Goal: Information Seeking & Learning: Learn about a topic

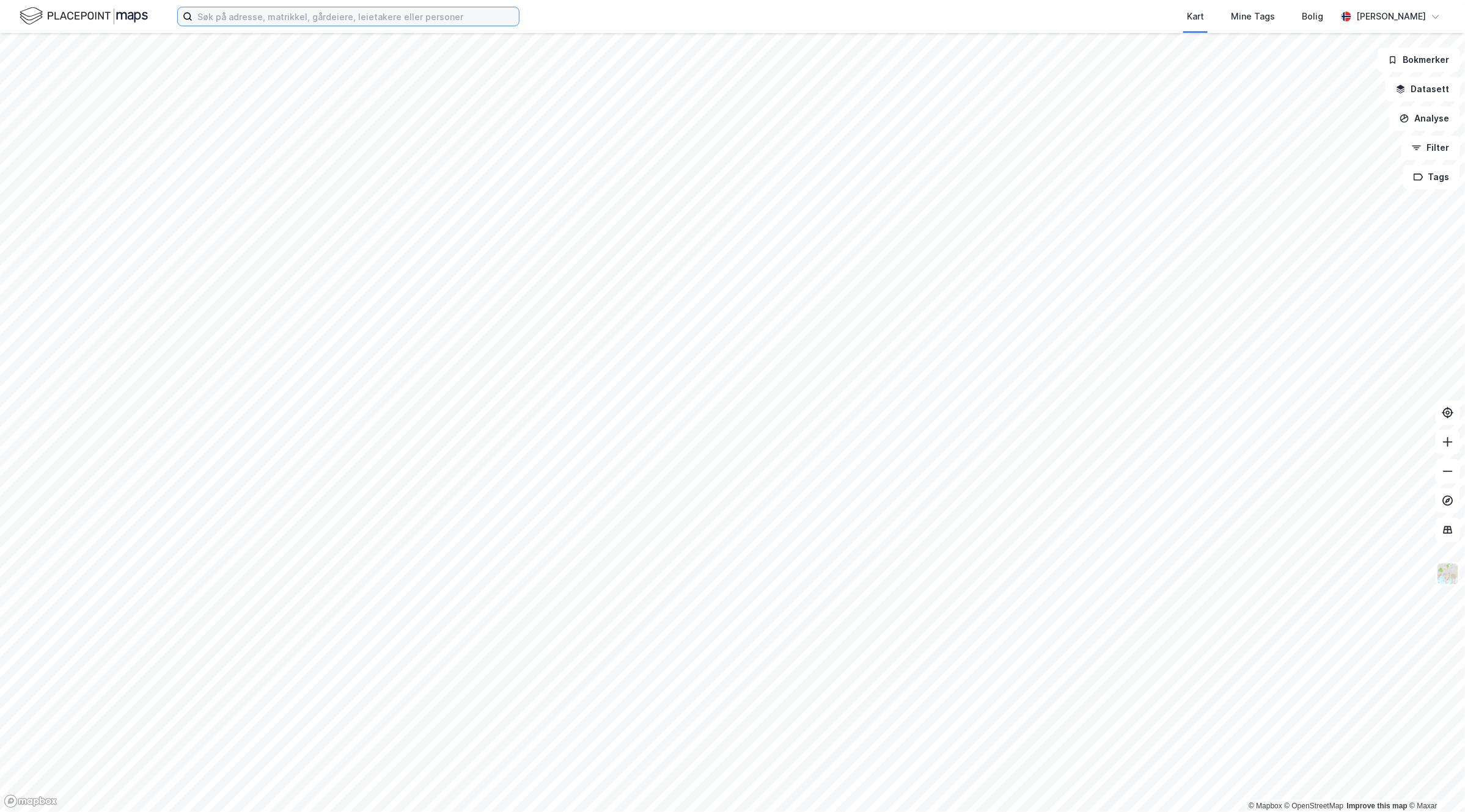
click at [285, 13] on input at bounding box center [356, 16] width 326 height 18
type input "w"
click at [321, 10] on input at bounding box center [356, 16] width 326 height 18
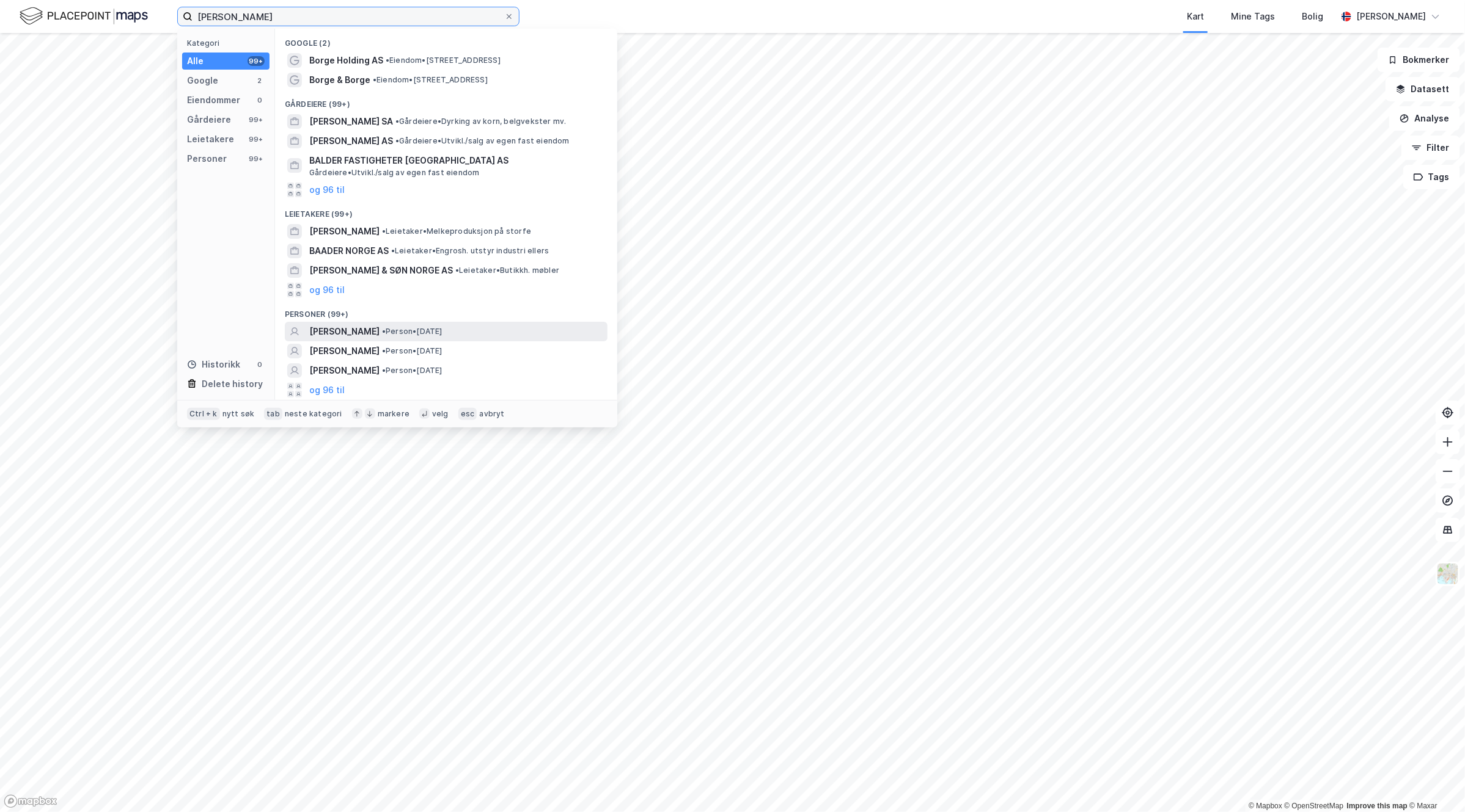
type input "sander borge hansen"
click at [519, 327] on div "SANDER BORGE-HANSEN • Person • 29. mars 1998" at bounding box center [457, 332] width 296 height 15
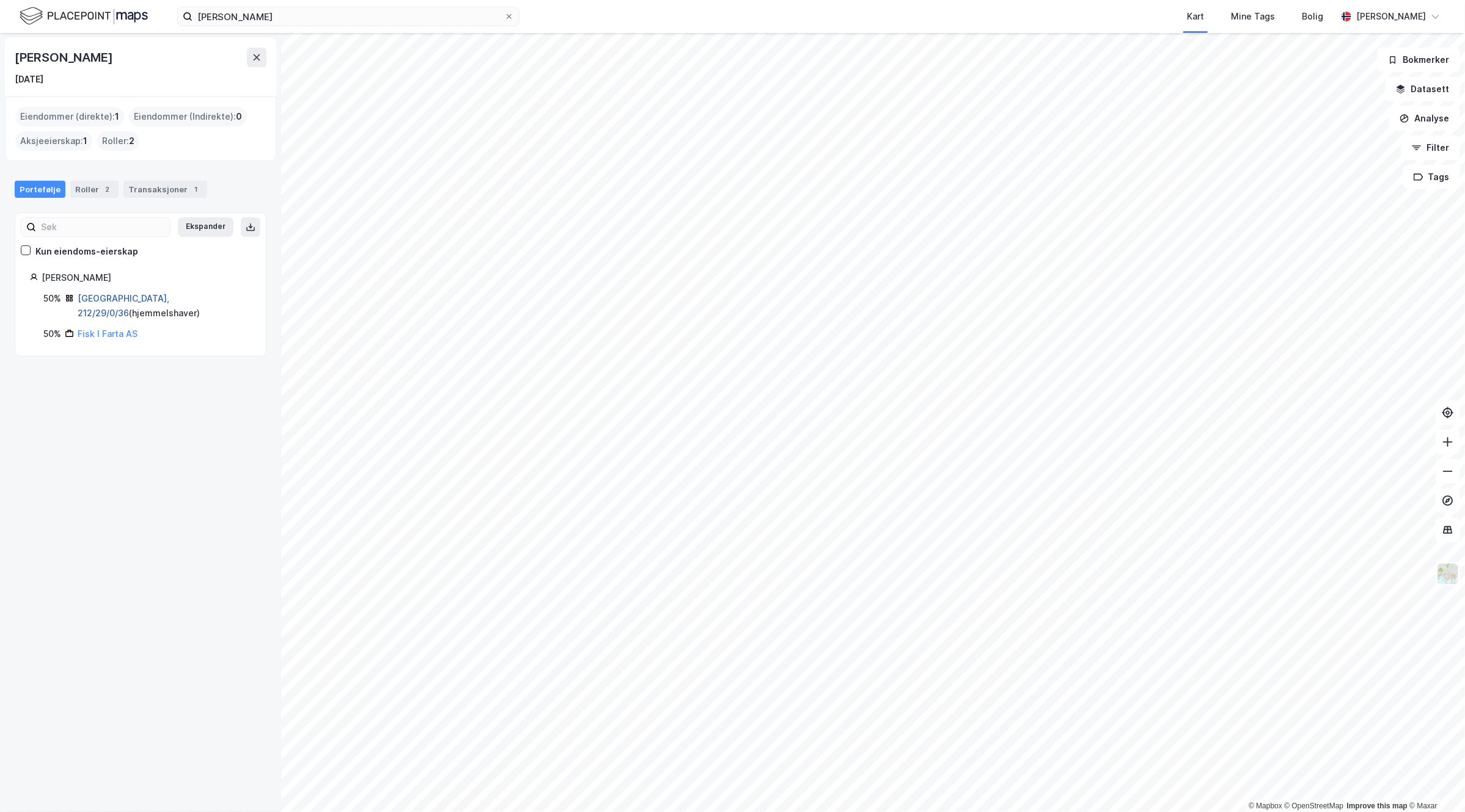
click at [124, 298] on link "Oslo, 212/29/0/36" at bounding box center [123, 305] width 92 height 25
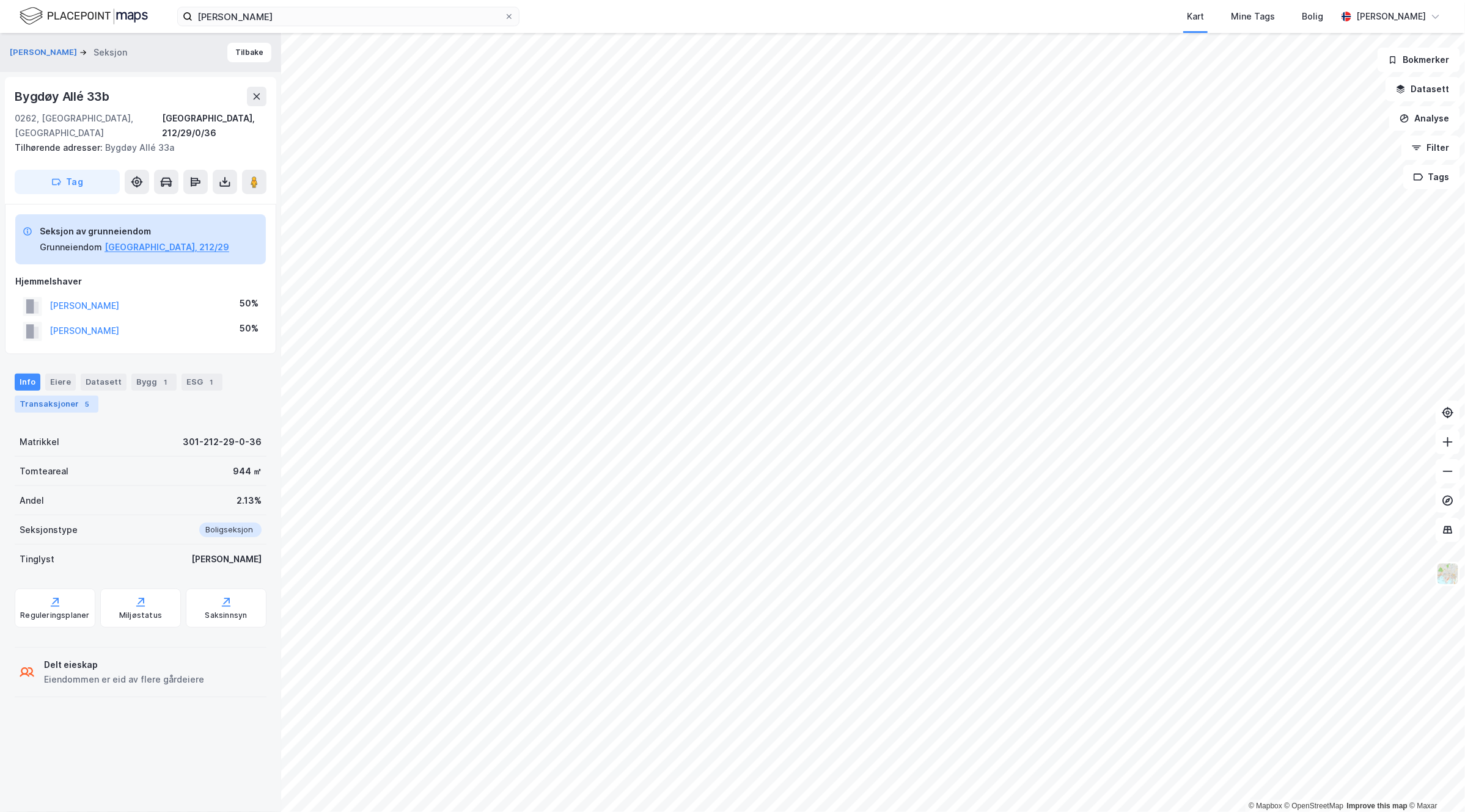
click at [62, 396] on div "Transaksjoner 5" at bounding box center [57, 404] width 84 height 17
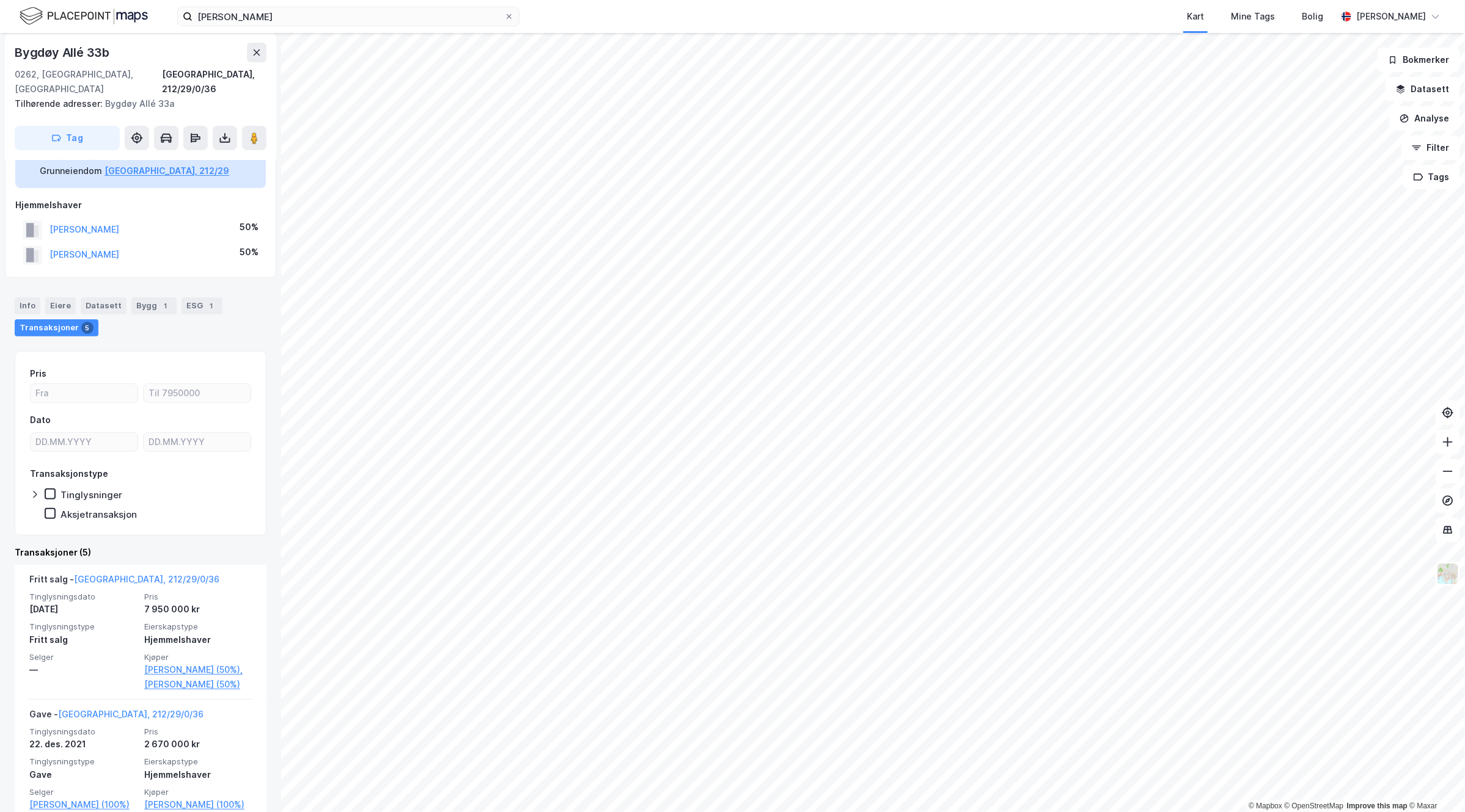
scroll to position [153, 0]
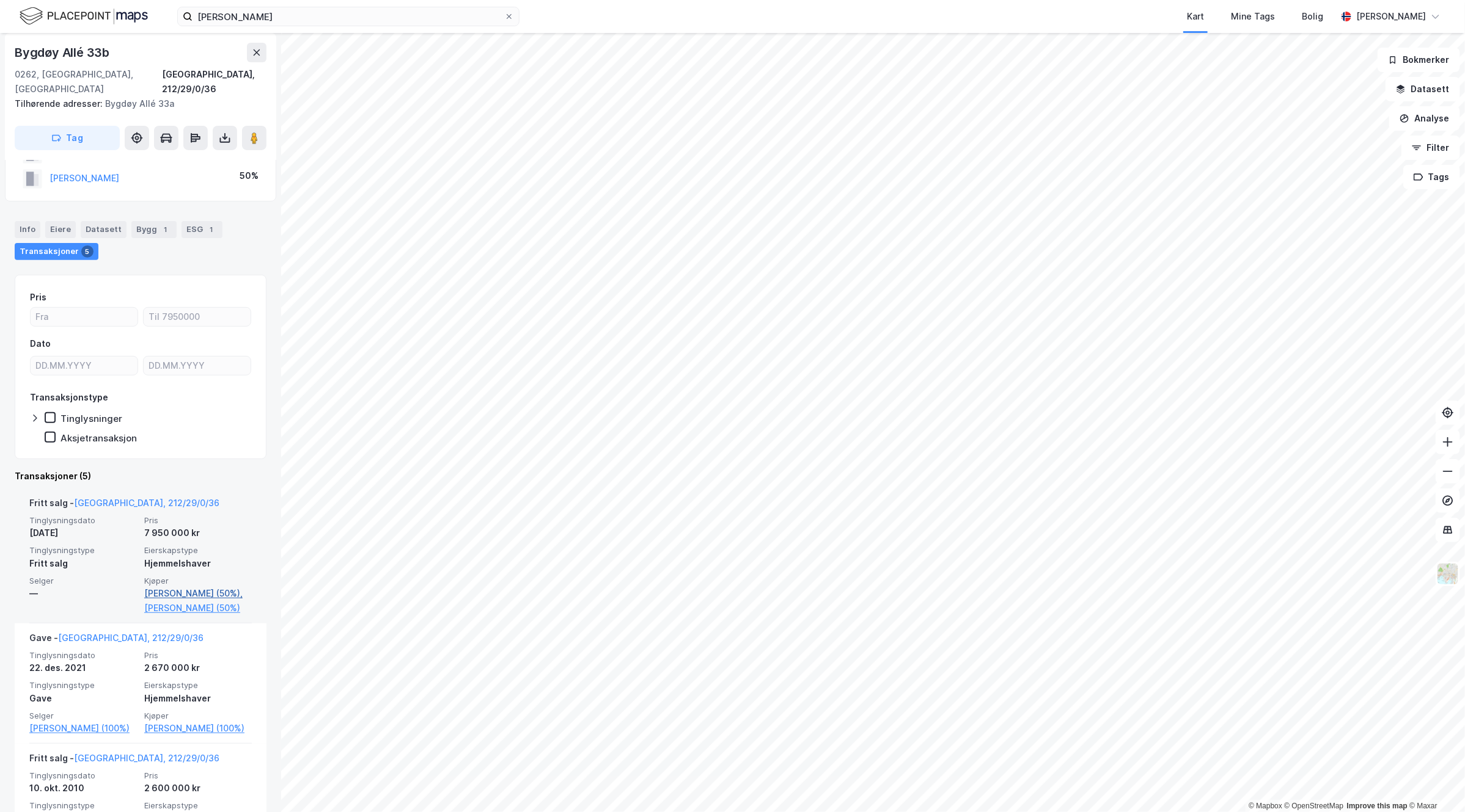
click at [163, 586] on link "Ulstein Isak (50%)," at bounding box center [197, 594] width 107 height 15
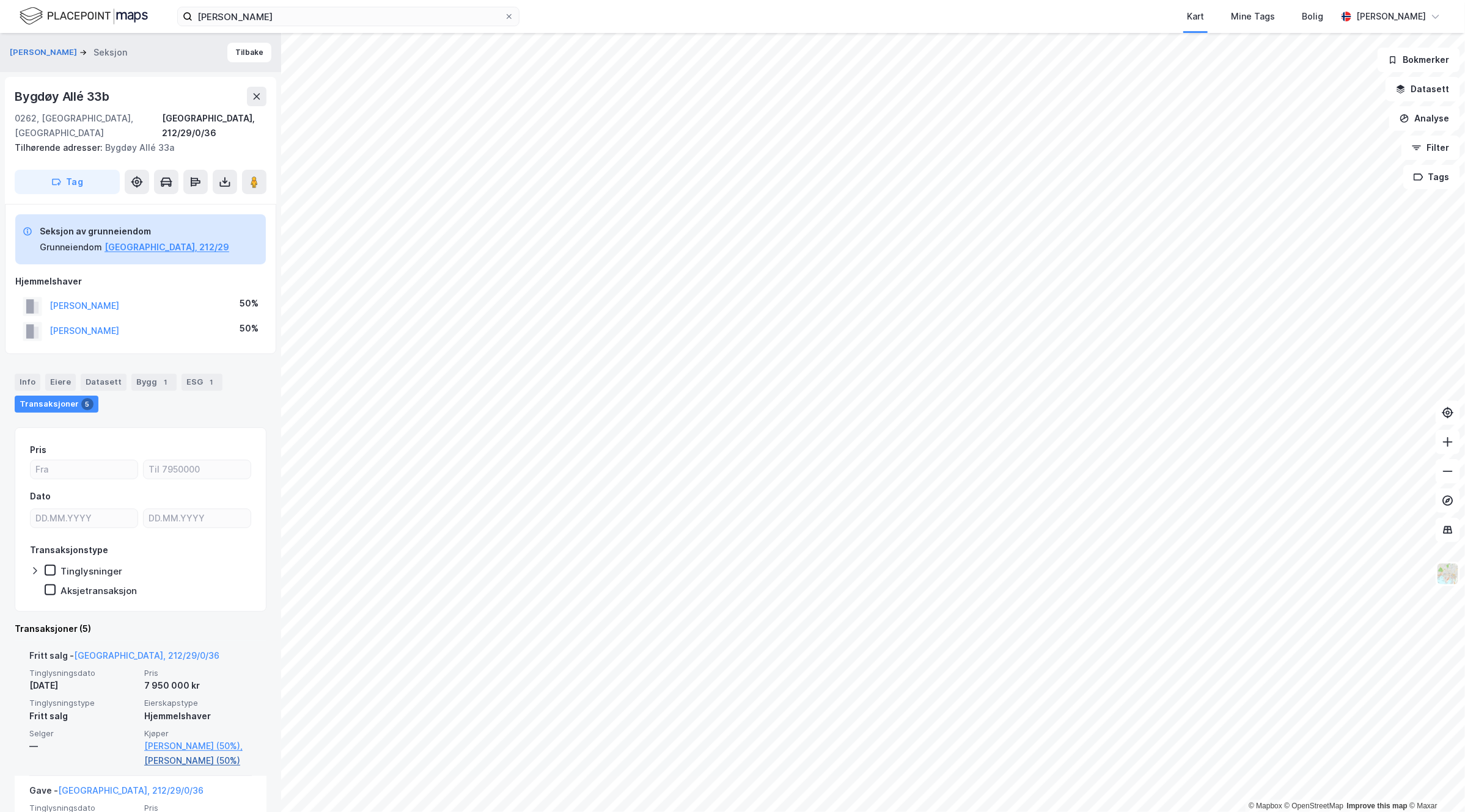
click at [170, 754] on link "Borge-hansen Sander (50%)" at bounding box center [197, 761] width 107 height 15
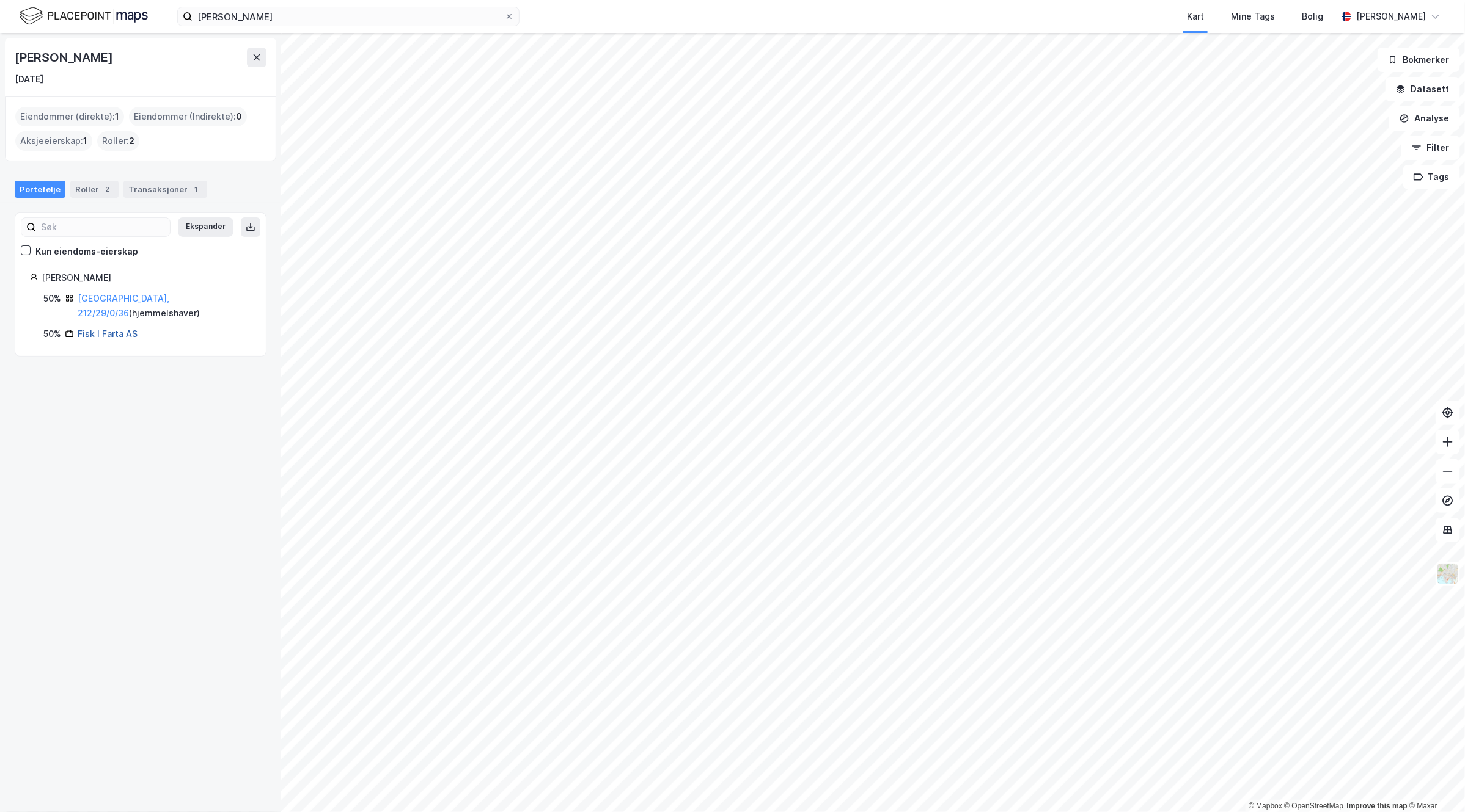
click at [110, 328] on link "Fisk I Farta AS" at bounding box center [107, 334] width 60 height 10
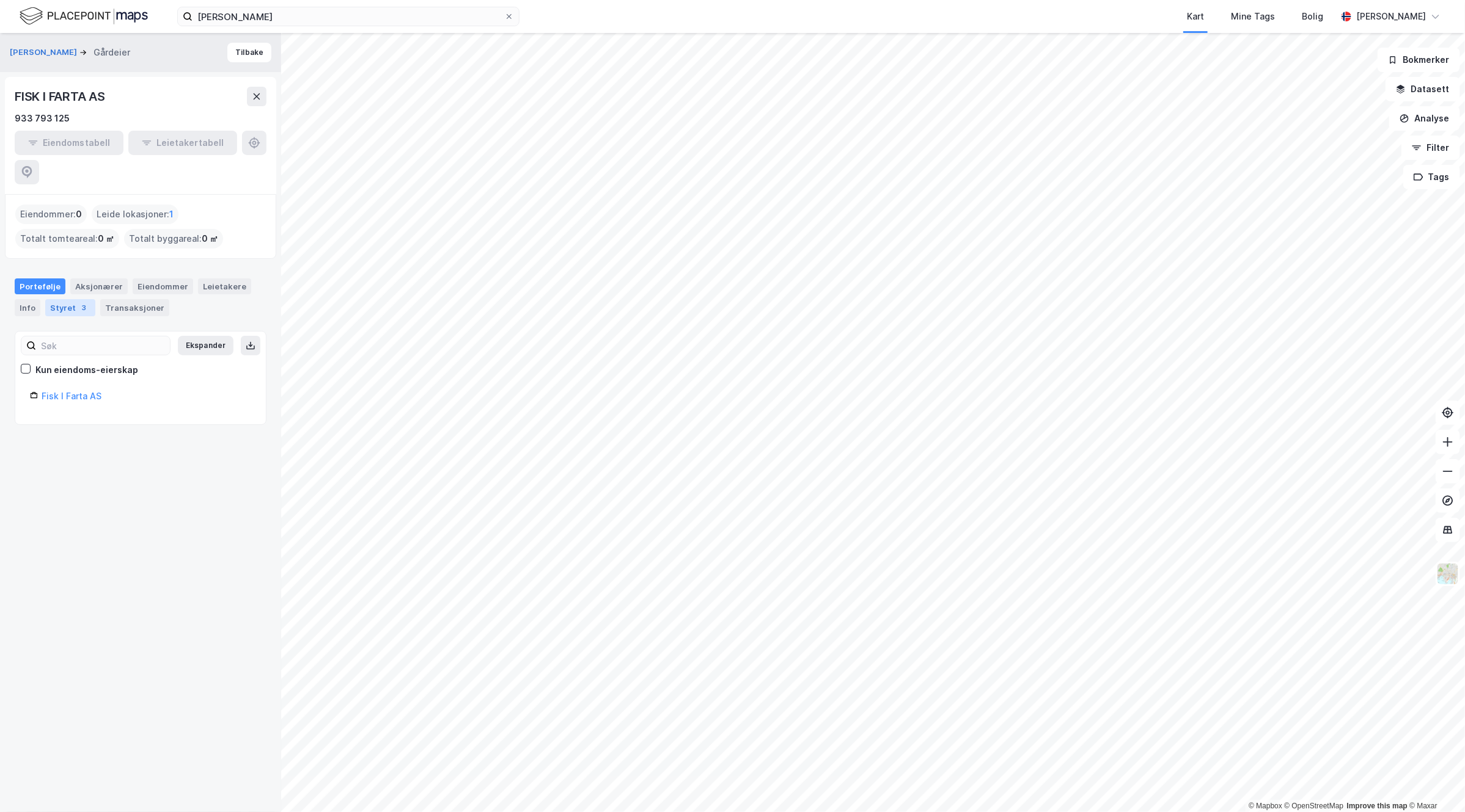
click at [58, 299] on div "Styret 3" at bounding box center [70, 307] width 50 height 17
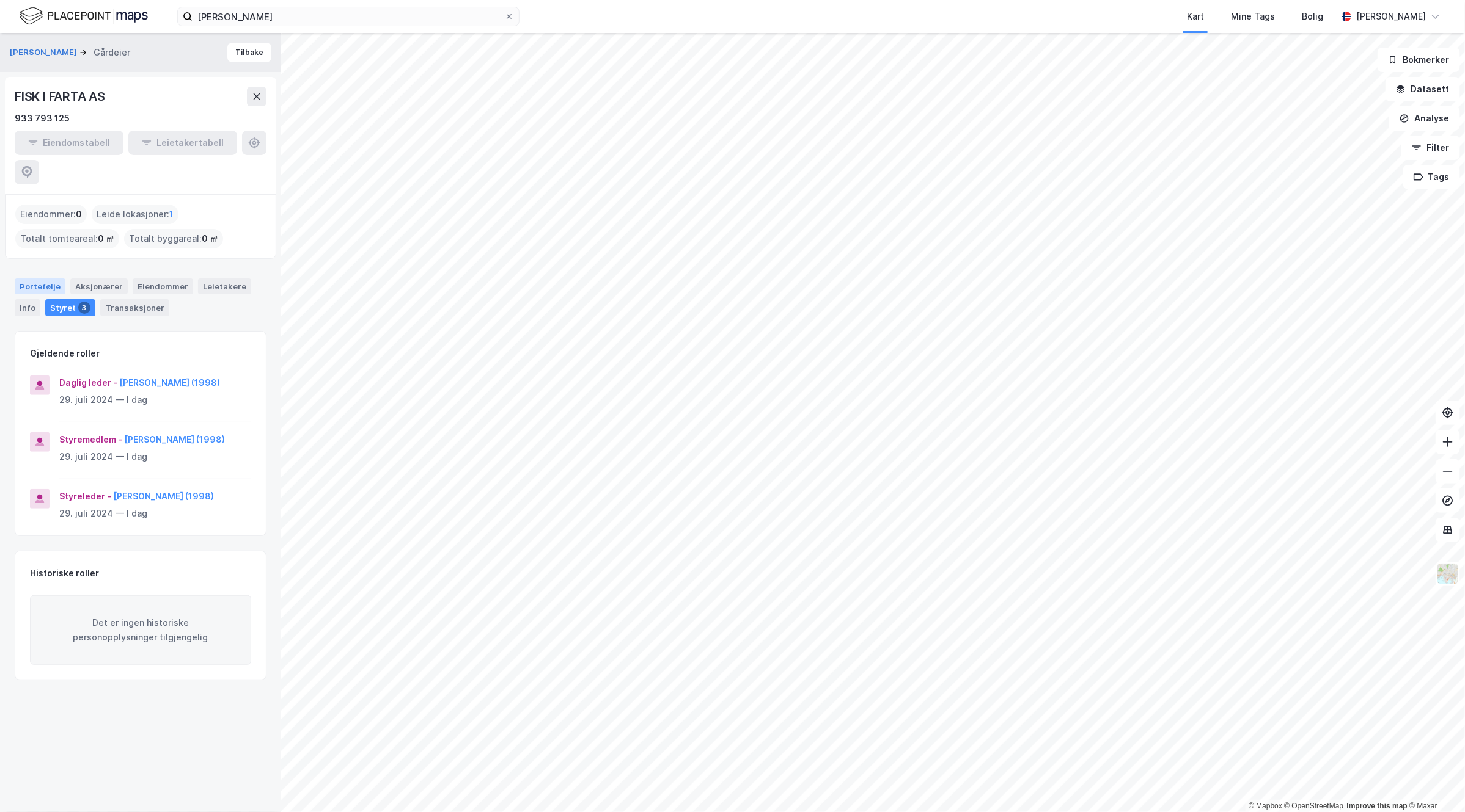
click at [44, 278] on div "Portefølje" at bounding box center [41, 286] width 51 height 16
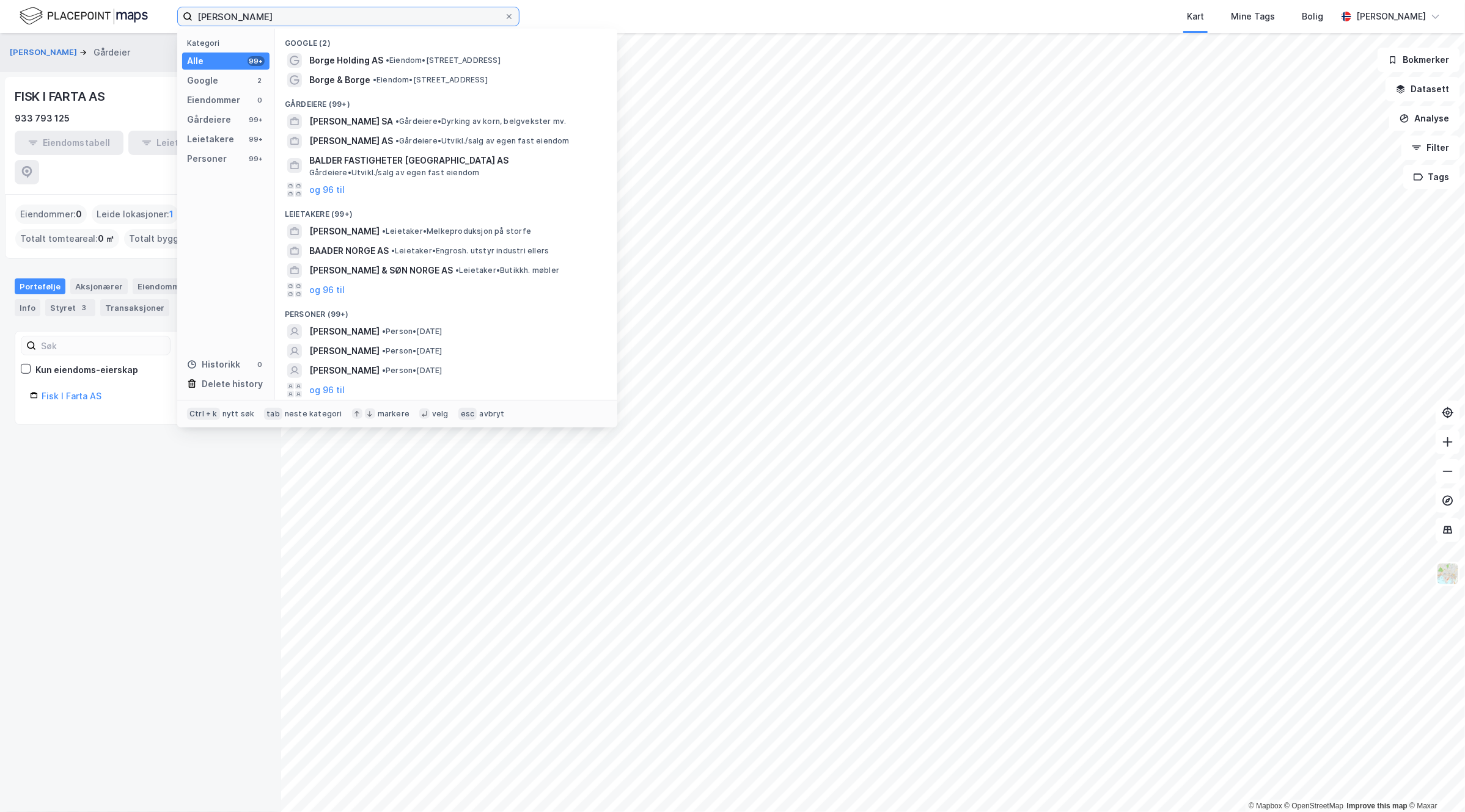
drag, startPoint x: 303, startPoint y: 16, endPoint x: 65, endPoint y: -1, distance: 238.6
click at [65, 0] on html "sander borge hansen Kategori Alle 99+ Google 2 Eiendommer 0 Gårdeiere 99+ Leiet…" at bounding box center [732, 406] width 1465 height 812
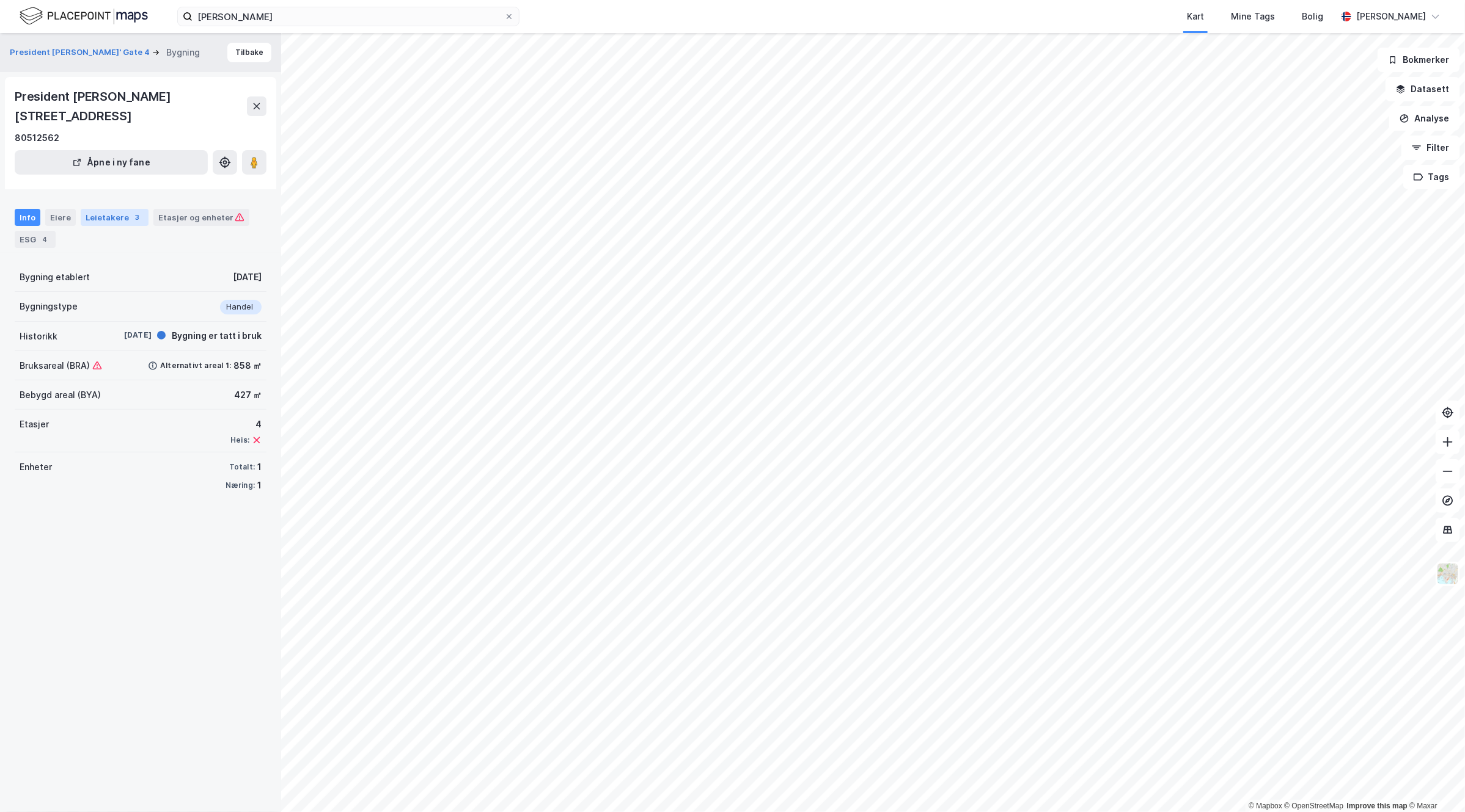
click at [109, 209] on div "Leietakere 3" at bounding box center [115, 217] width 68 height 17
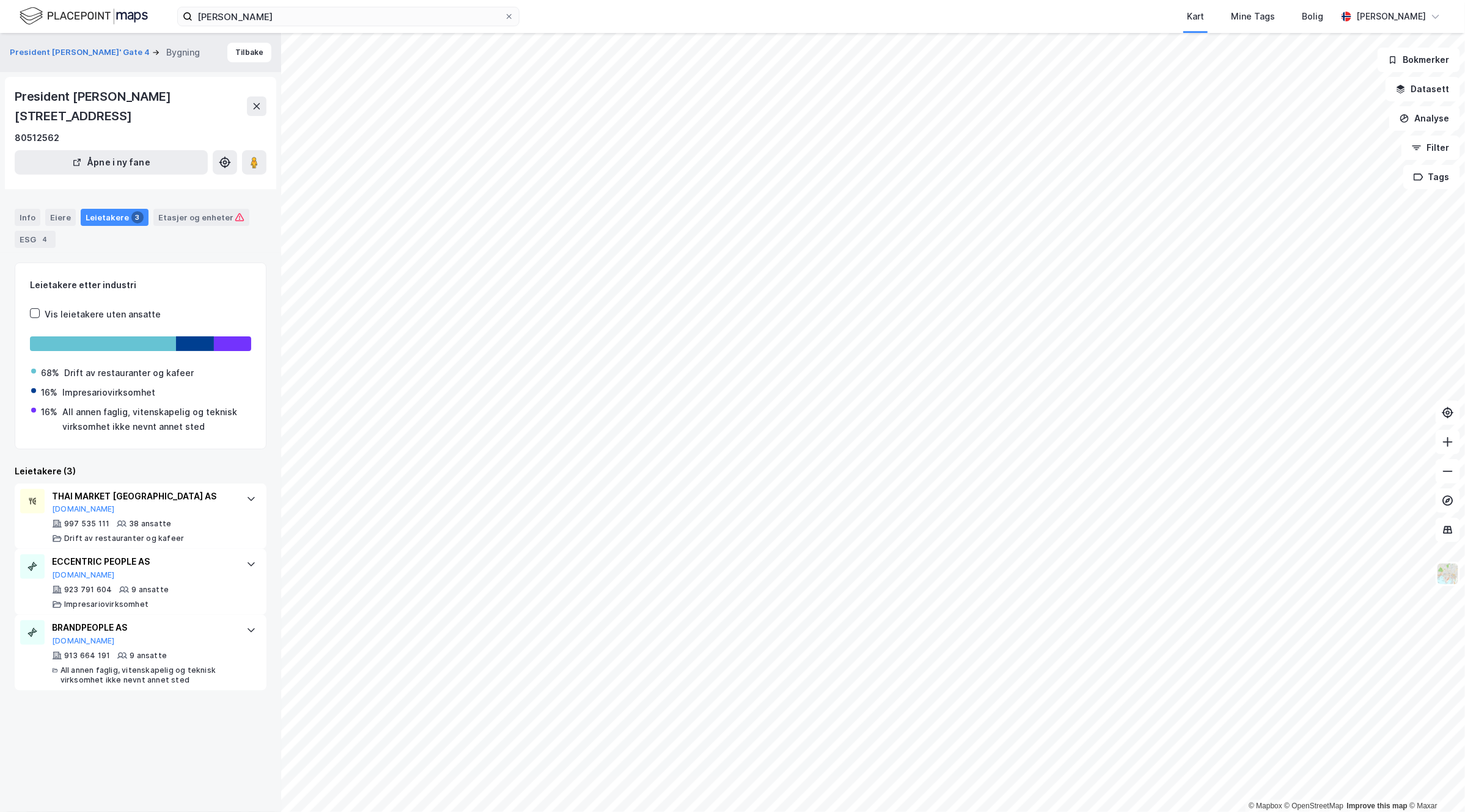
click at [41, 209] on div "Info Eiere Leietakere 3 Etasjer og enheter ESG 4" at bounding box center [141, 229] width 252 height 39
click at [29, 209] on div "Info" at bounding box center [28, 217] width 26 height 17
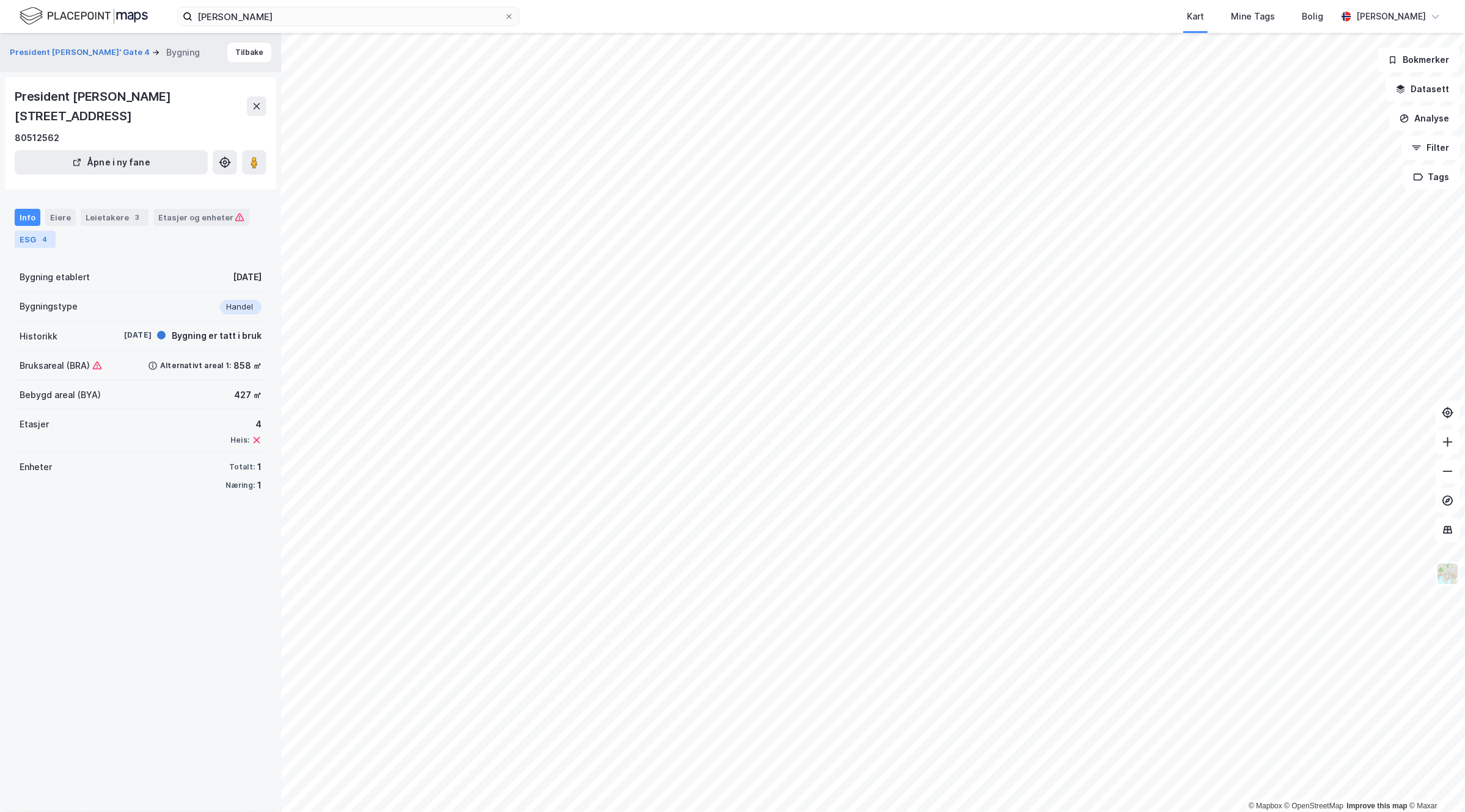
click at [41, 233] on div "4" at bounding box center [44, 239] width 12 height 12
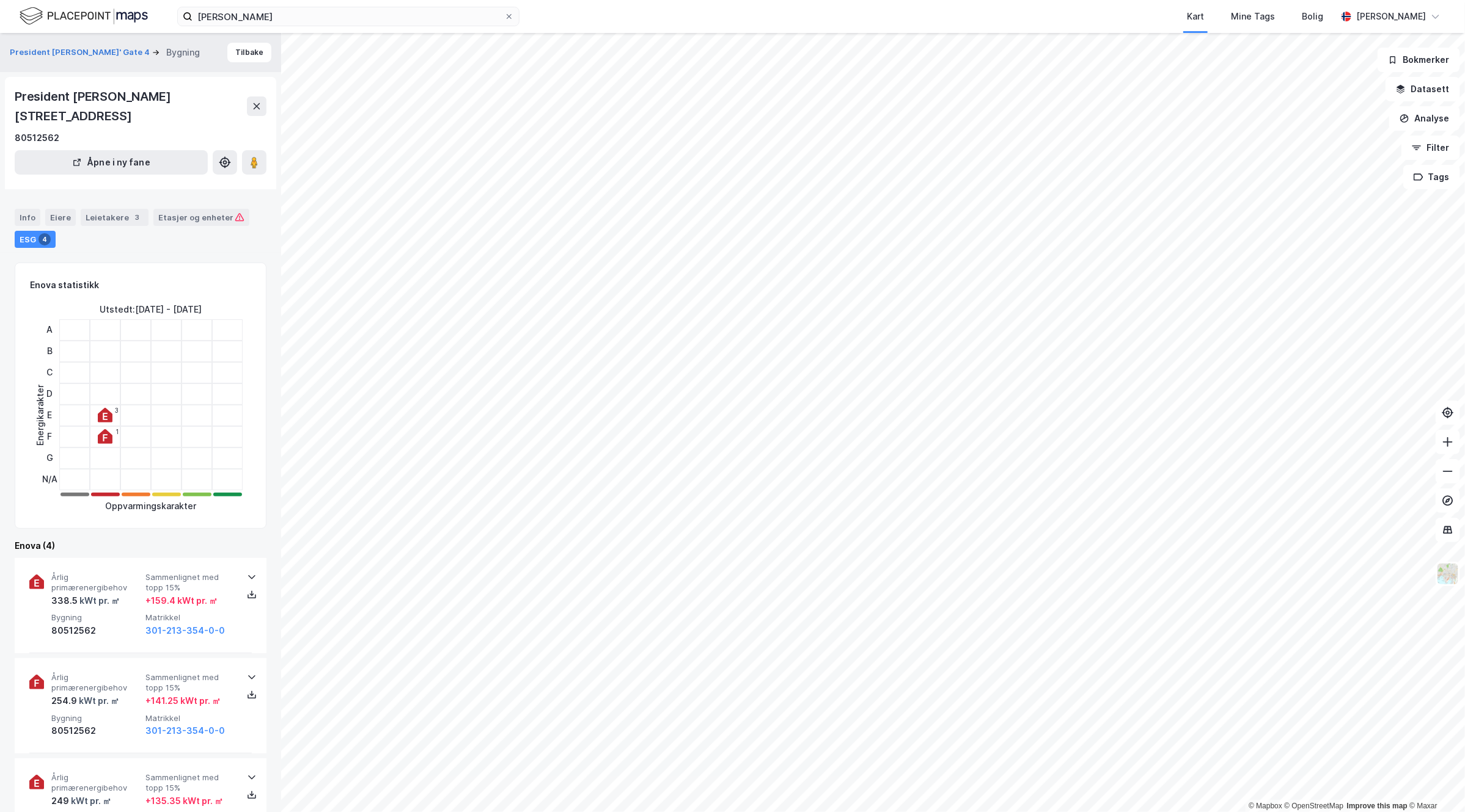
click at [109, 194] on div "Info Eiere Leietakere 3 Etasjer og enheter ESG 4" at bounding box center [140, 223] width 281 height 58
click at [105, 209] on div "Info Eiere Leietakere 3 Etasjer og enheter ESG 4" at bounding box center [141, 229] width 252 height 39
click at [104, 209] on div "Leietakere 3" at bounding box center [115, 217] width 68 height 17
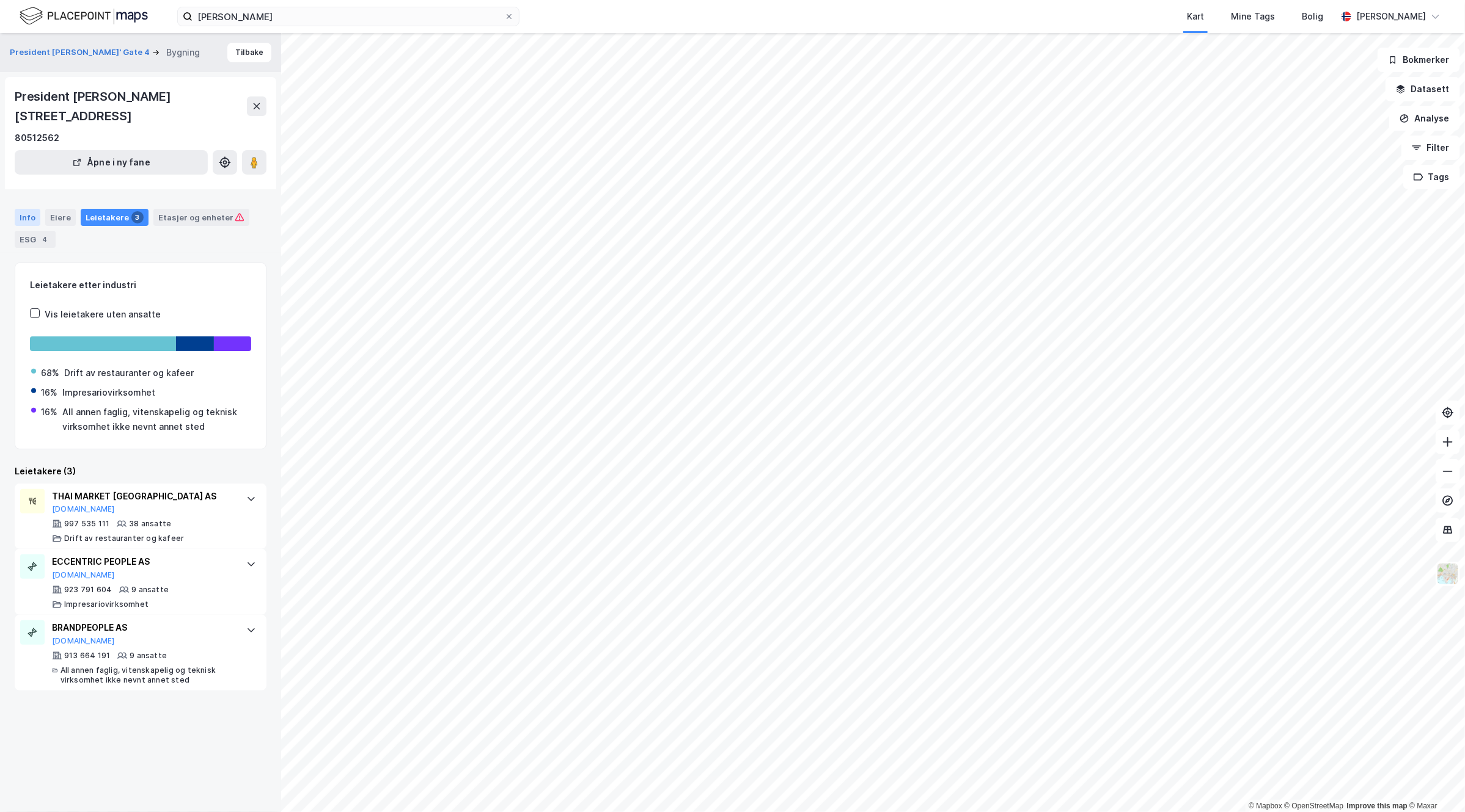
click at [26, 209] on div "Info" at bounding box center [28, 217] width 26 height 17
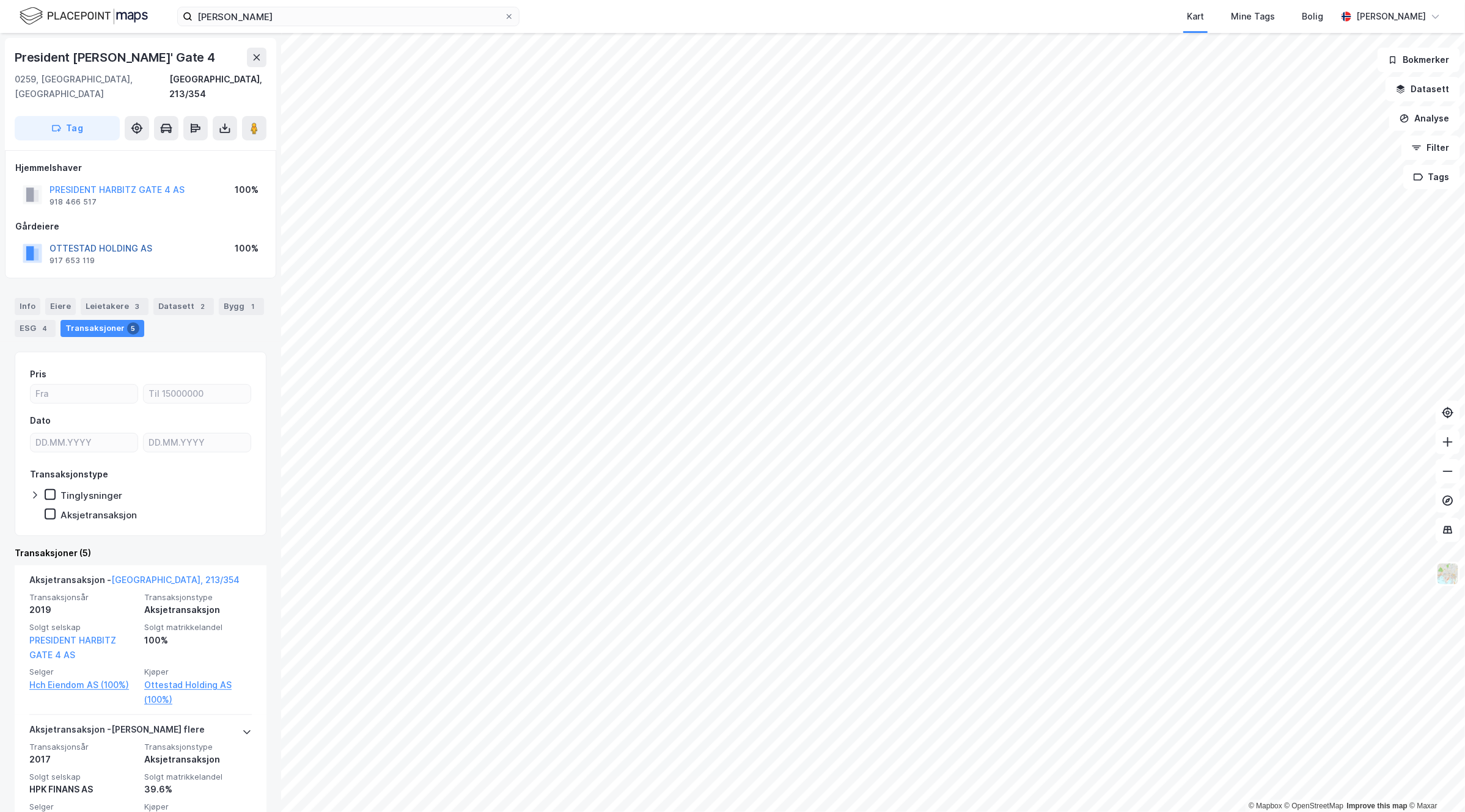
click at [0, 0] on button "OTTESTAD HOLDING AS" at bounding box center [0, 0] width 0 height 0
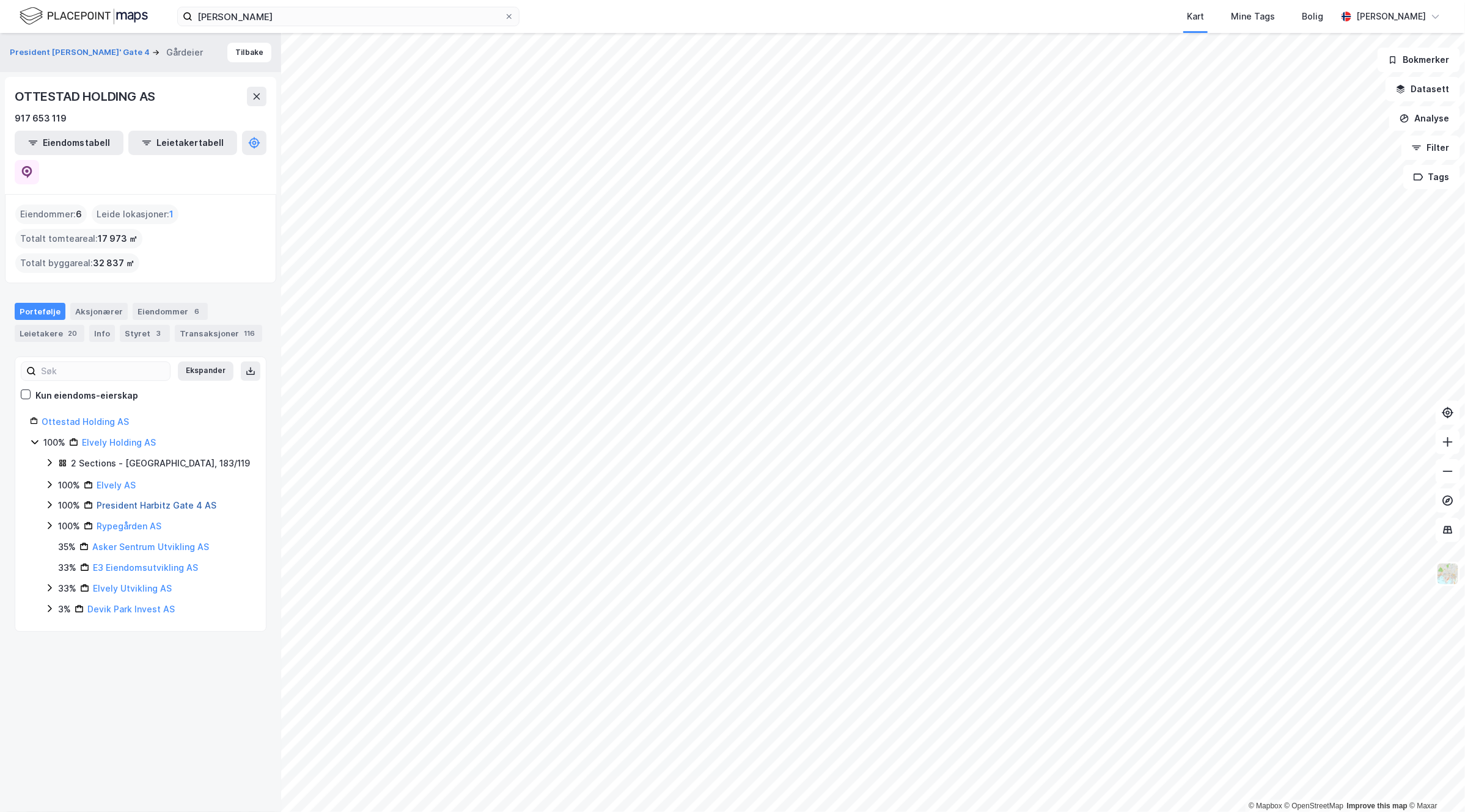
click at [160, 500] on link "President Harbitz Gate 4 AS" at bounding box center [157, 505] width 120 height 10
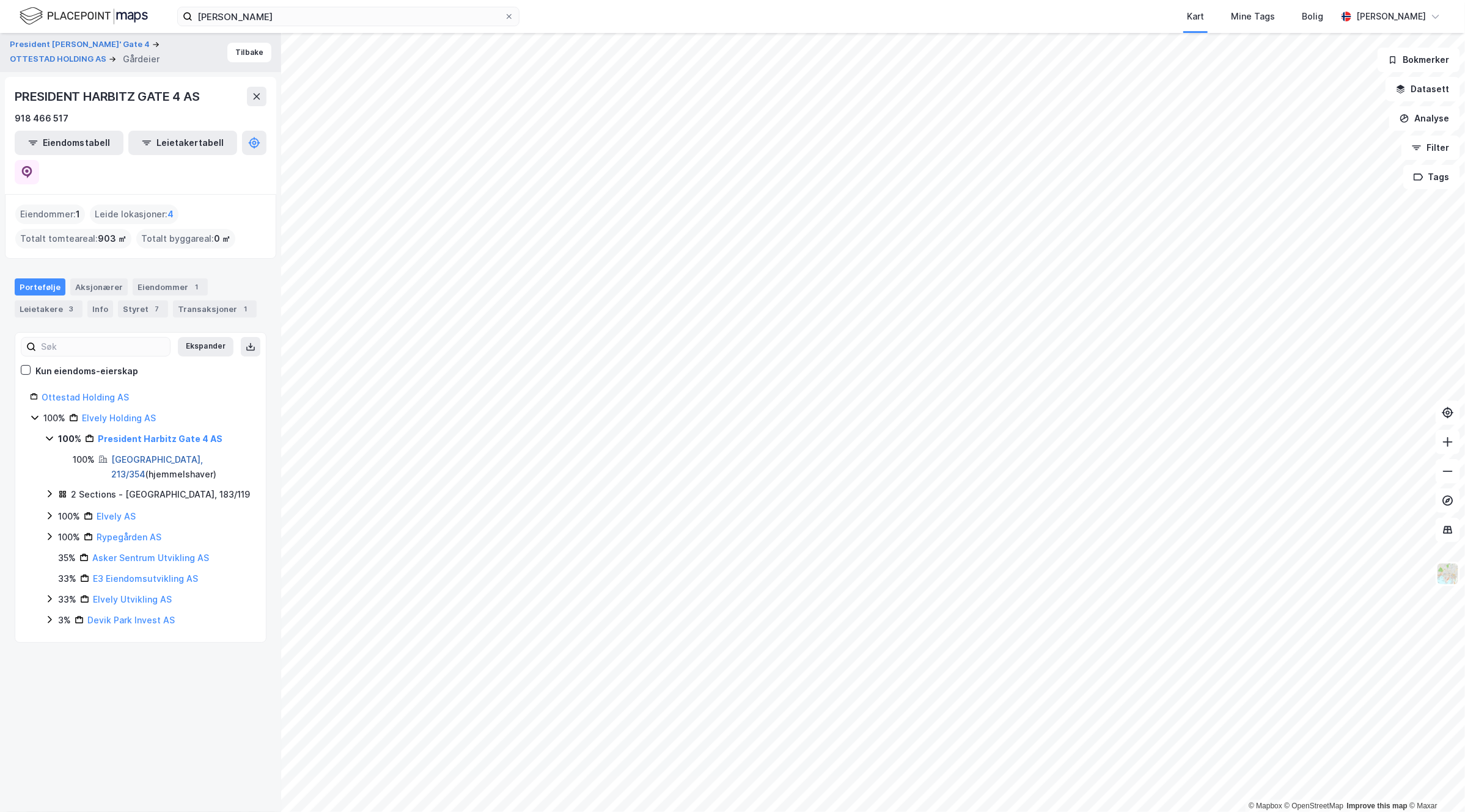
click at [147, 454] on link "Oslo, 213/354" at bounding box center [157, 466] width 92 height 25
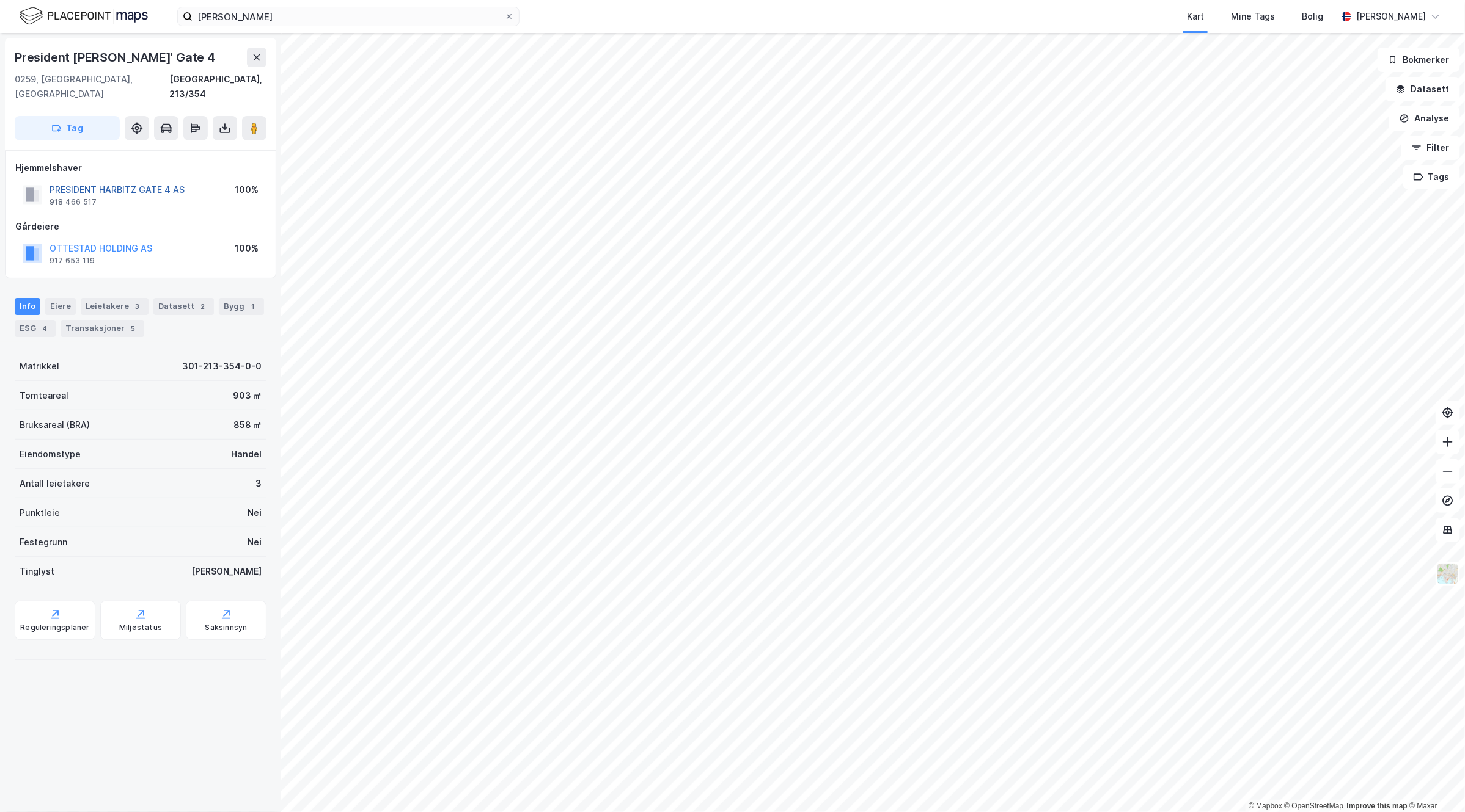
click at [0, 0] on button "PRESIDENT HARBITZ GATE 4 AS" at bounding box center [0, 0] width 0 height 0
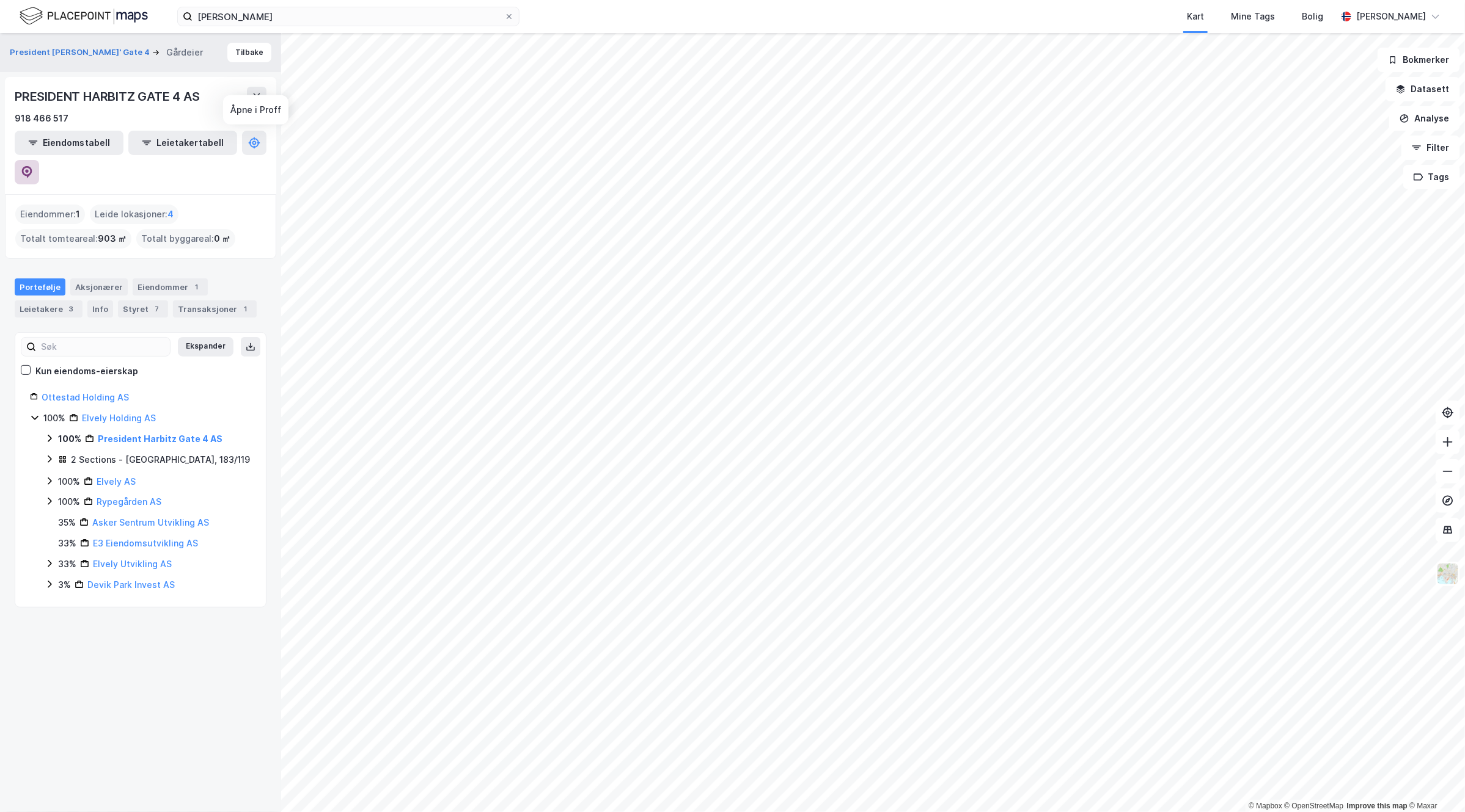
click at [33, 166] on icon at bounding box center [27, 172] width 12 height 12
click at [150, 610] on div "President Harbitz' Gate 4 Gårdeier Tilbake PRESIDENT HARBITZ GATE 4 AS 918 466 …" at bounding box center [140, 422] width 281 height 779
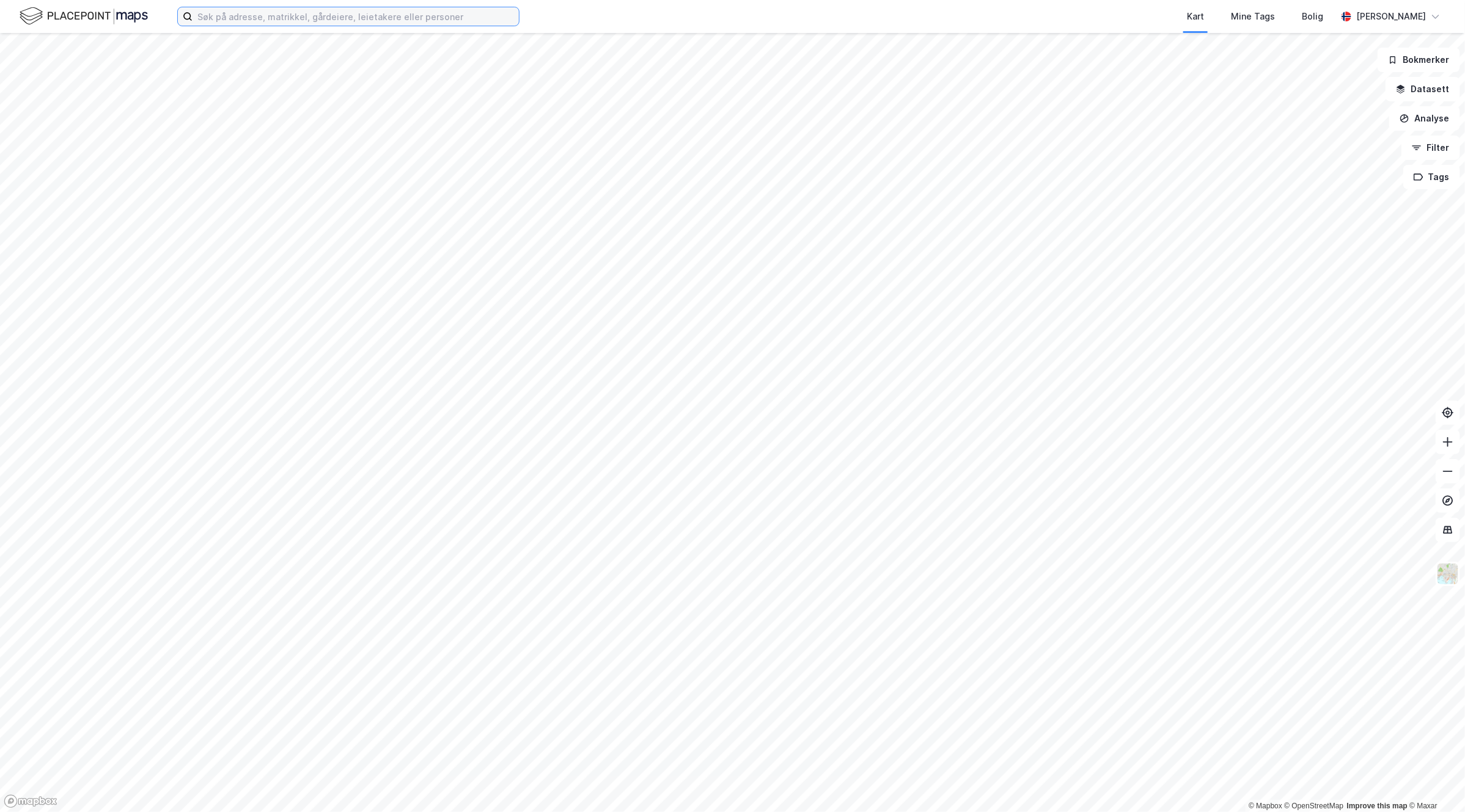
click at [350, 10] on input at bounding box center [356, 16] width 326 height 18
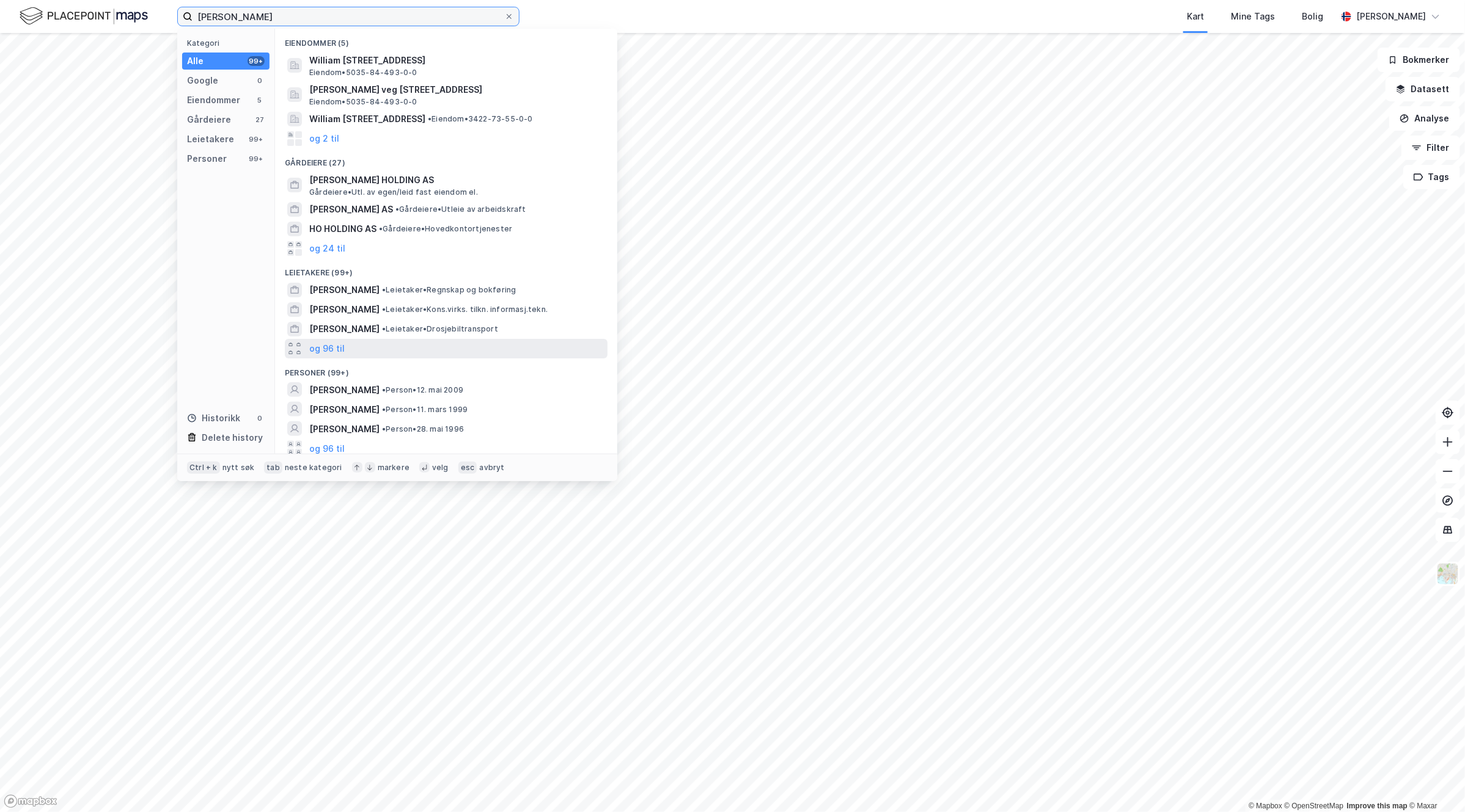
scroll to position [4, 0]
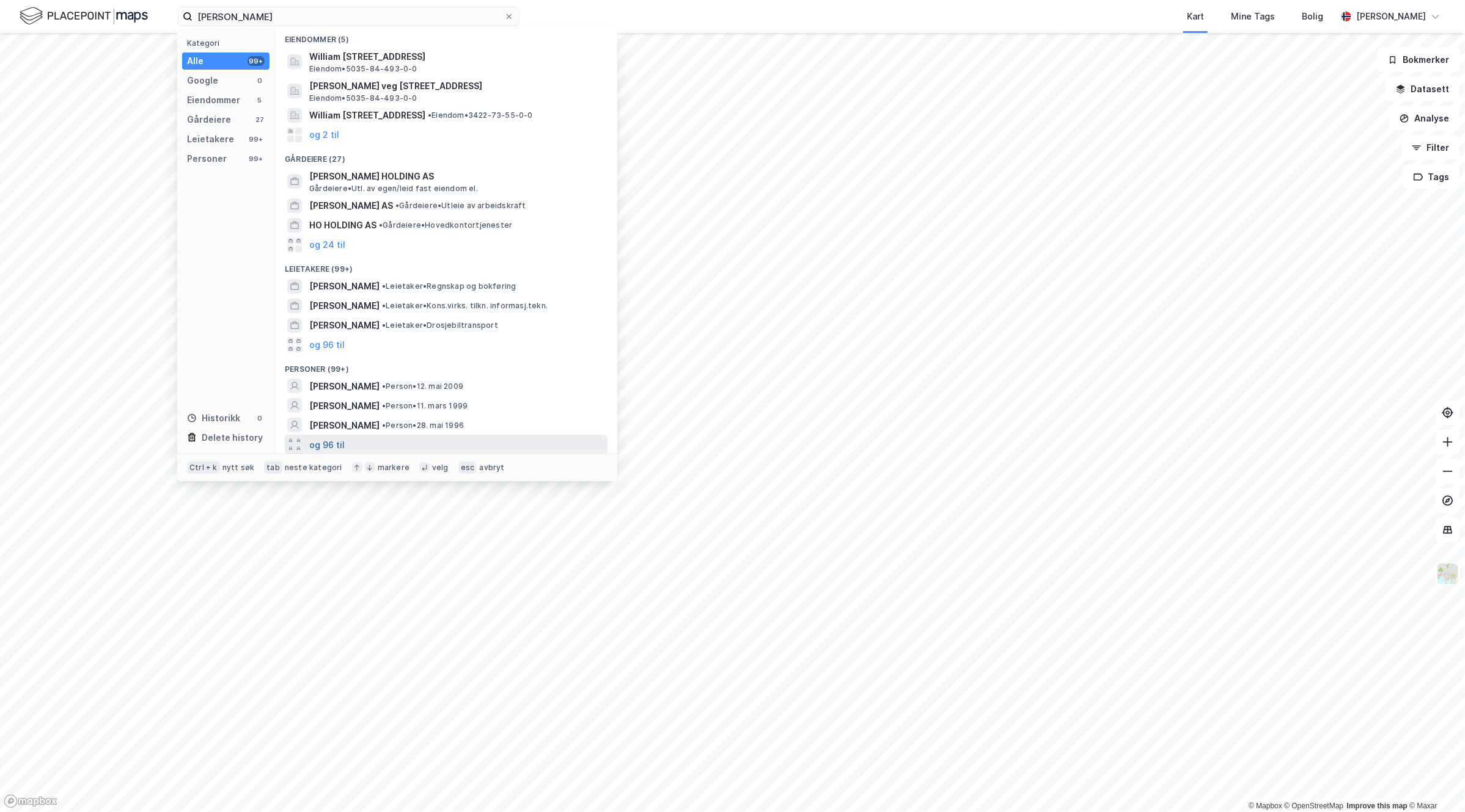
click at [333, 443] on button "og 96 til" at bounding box center [326, 445] width 35 height 15
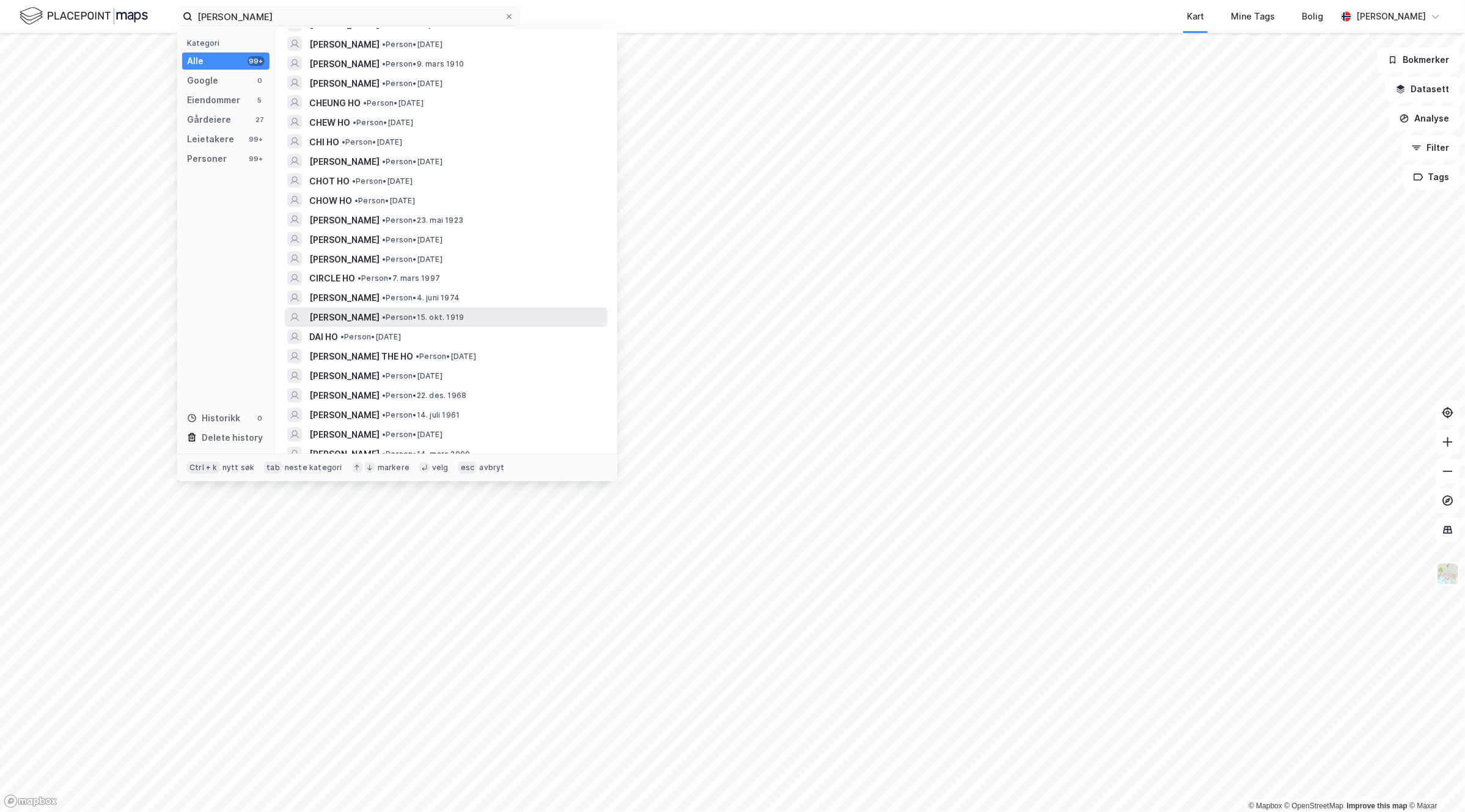
scroll to position [0, 0]
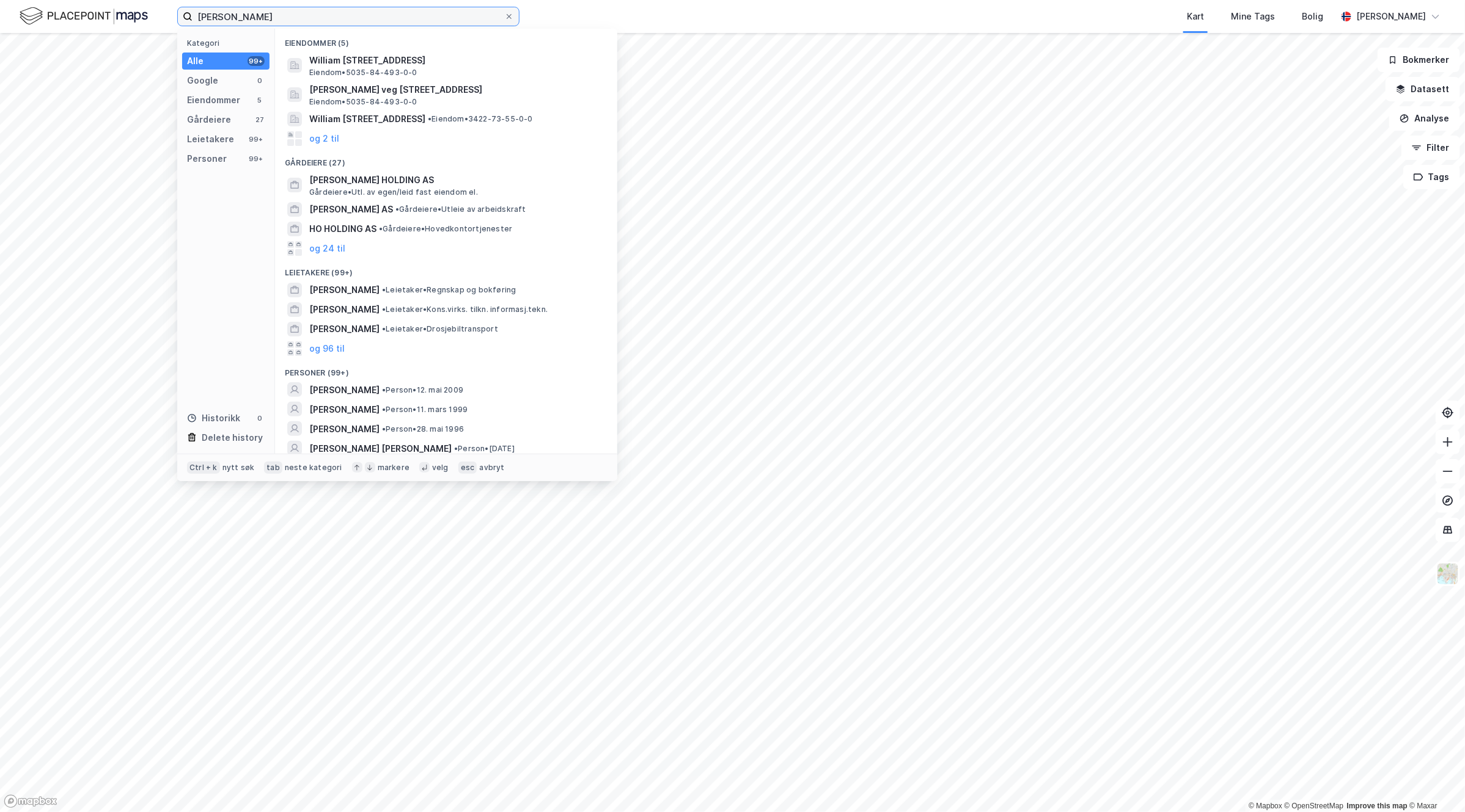
click at [304, 17] on input "[PERSON_NAME]" at bounding box center [348, 16] width 311 height 18
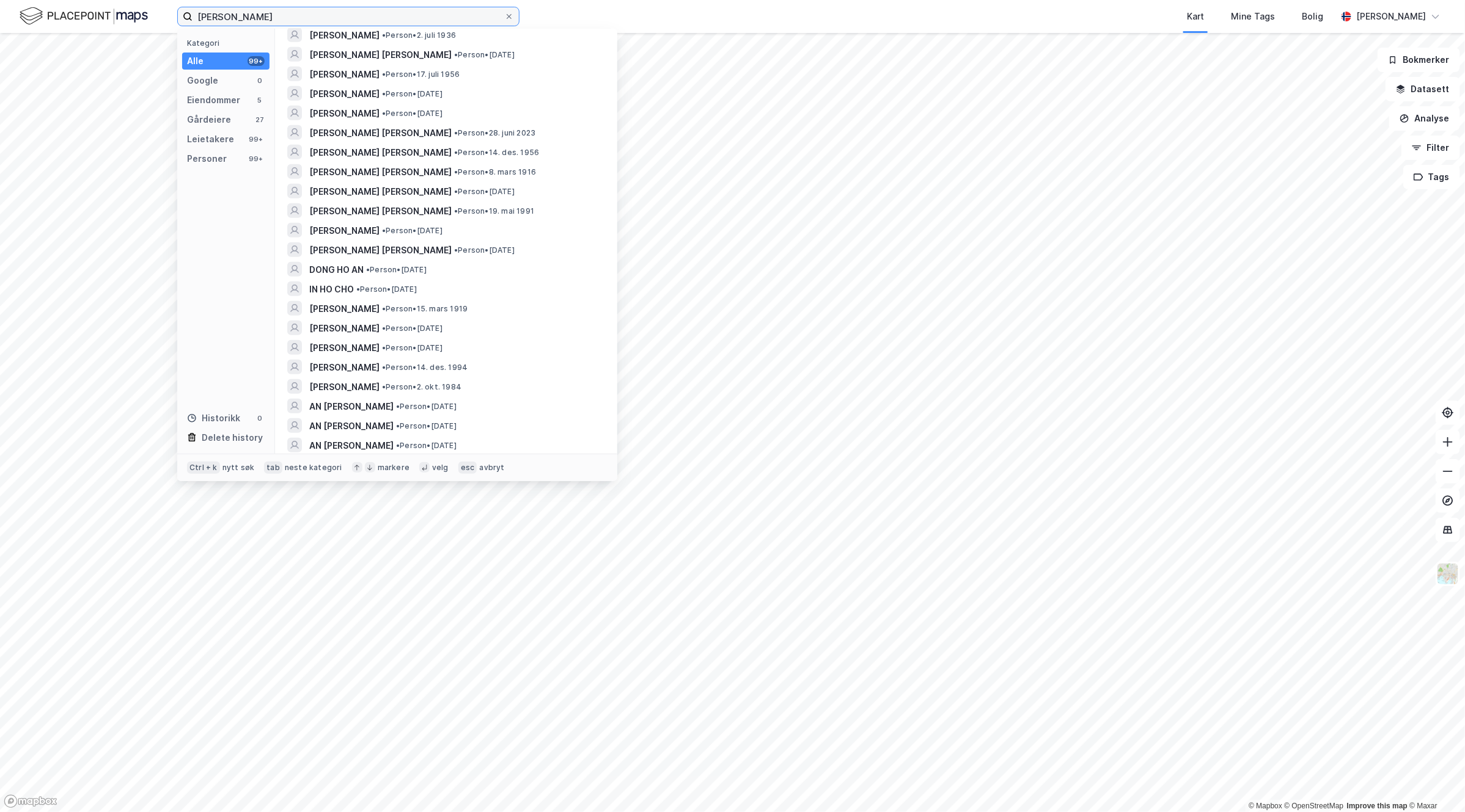
scroll to position [611, 0]
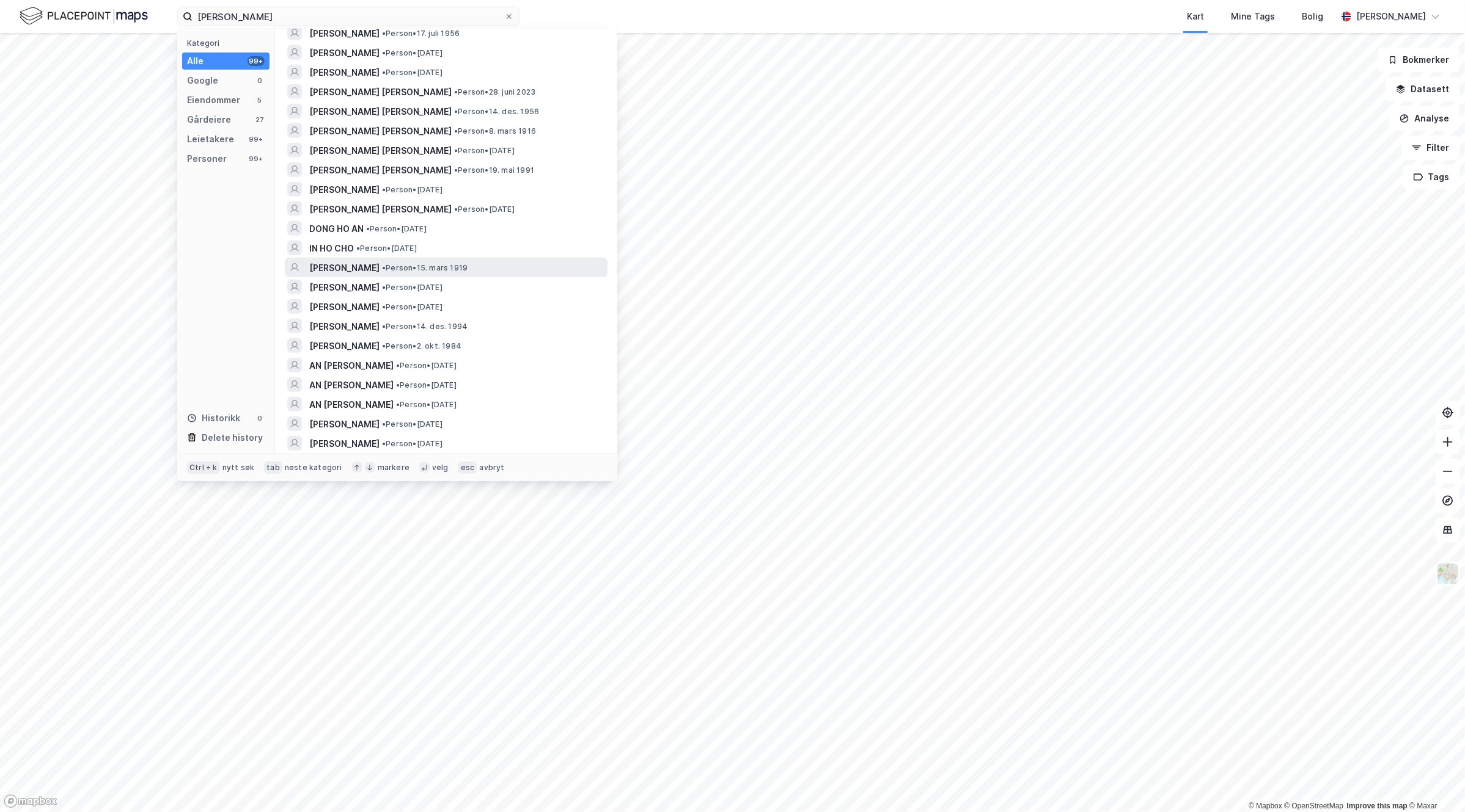
click at [449, 265] on div "HO FOO • Person • 15. mars 1919" at bounding box center [457, 268] width 296 height 15
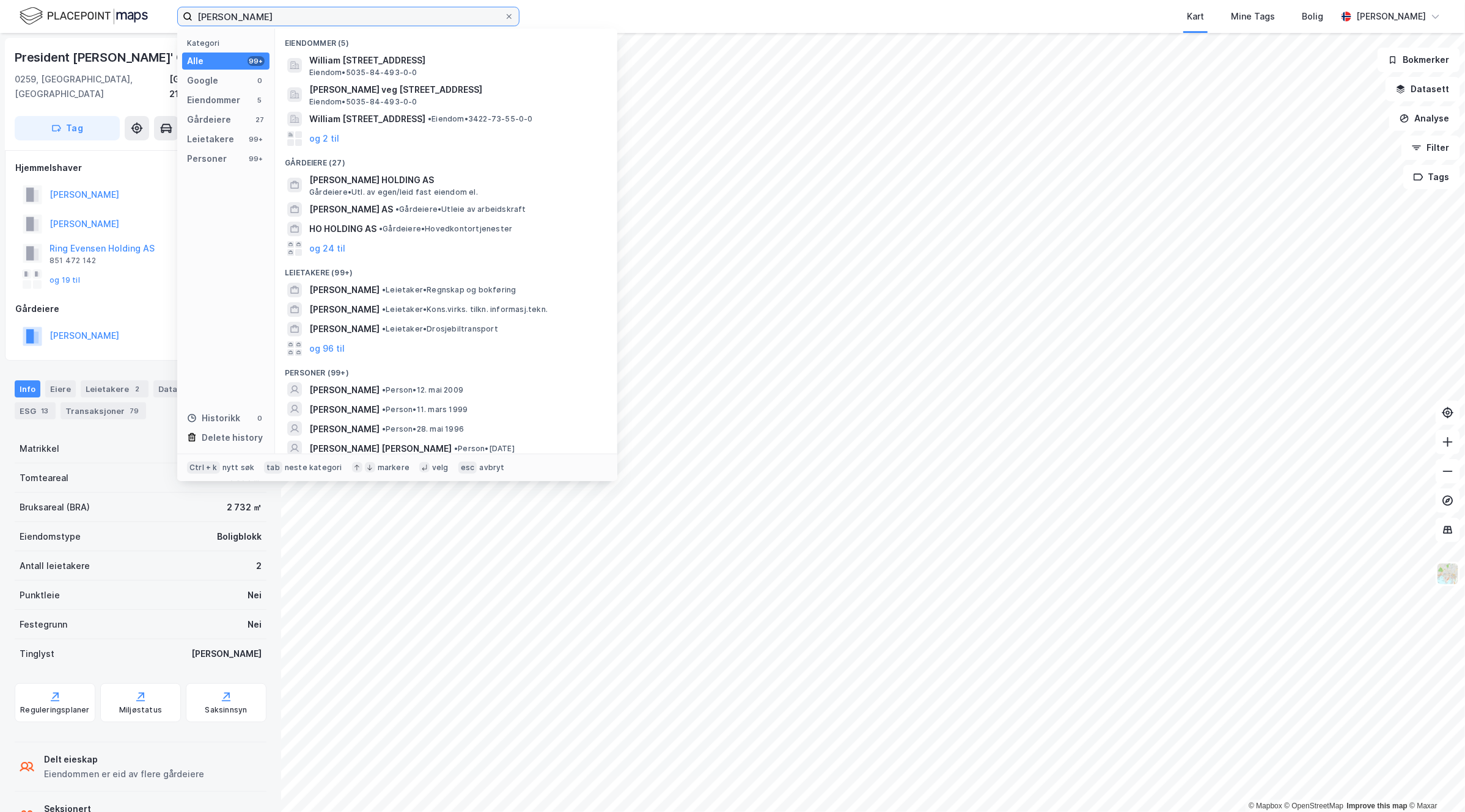
drag, startPoint x: 227, startPoint y: 15, endPoint x: -2, endPoint y: 16, distance: 229.0
click at [0, 16] on html "[PERSON_NAME] Kategori Alle 99+ Google 0 Eiendommer 5 Gårdeiere 27 Leietakere 9…" at bounding box center [732, 406] width 1465 height 812
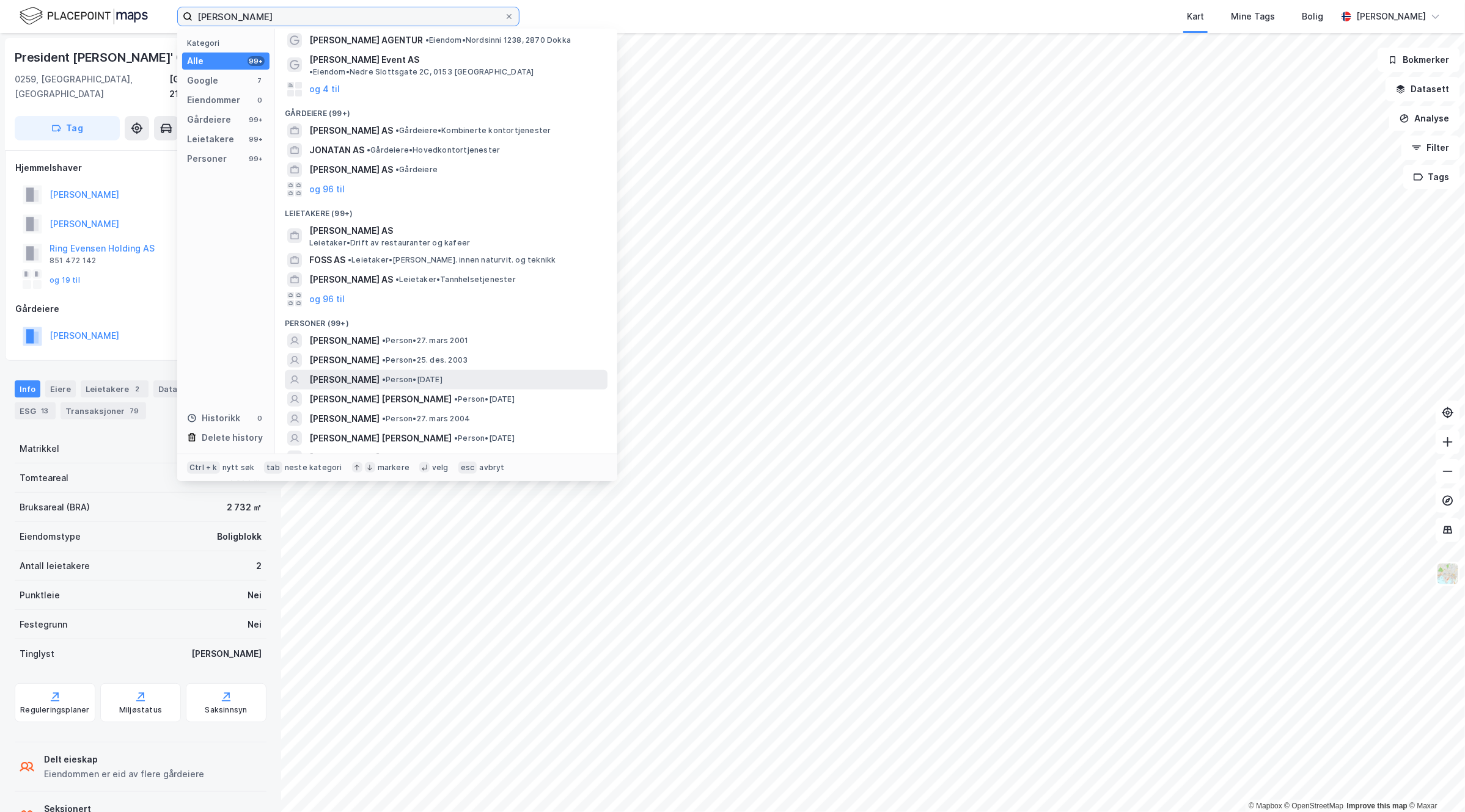
scroll to position [76, 0]
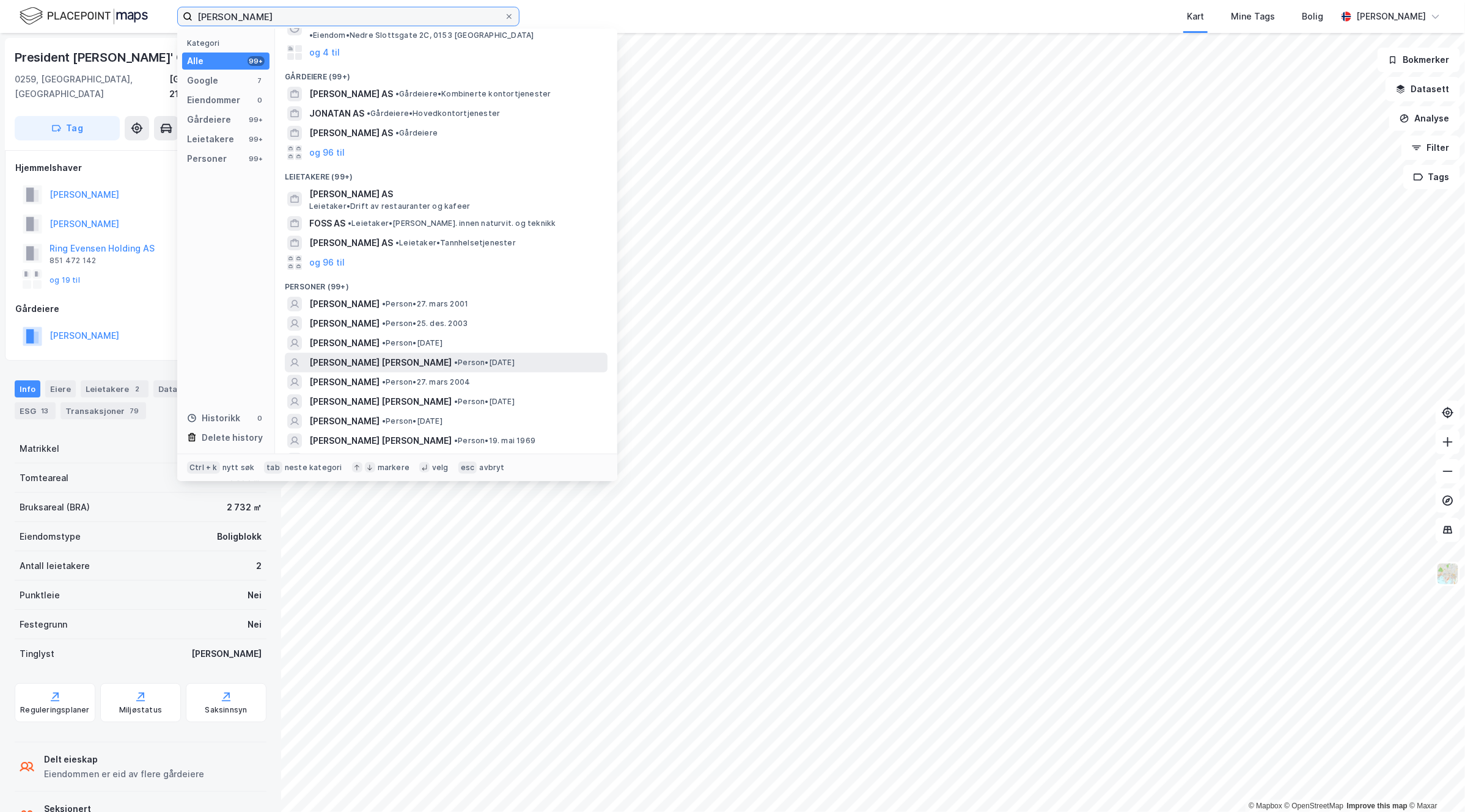
type input "[PERSON_NAME]"
click at [362, 355] on span "[PERSON_NAME] [PERSON_NAME]" at bounding box center [380, 363] width 143 height 15
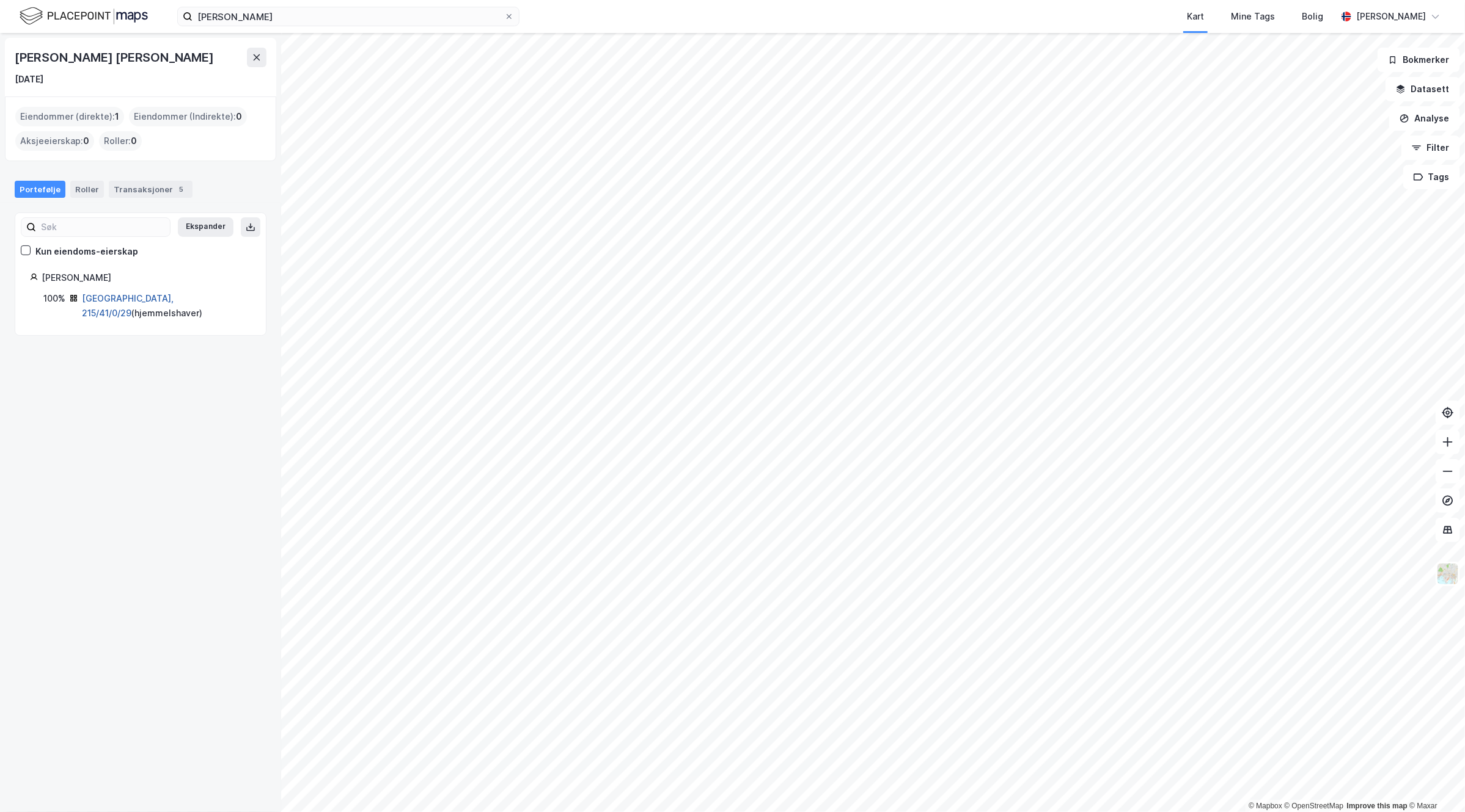
click at [115, 296] on link "[GEOGRAPHIC_DATA], 215/41/0/29" at bounding box center [128, 305] width 92 height 25
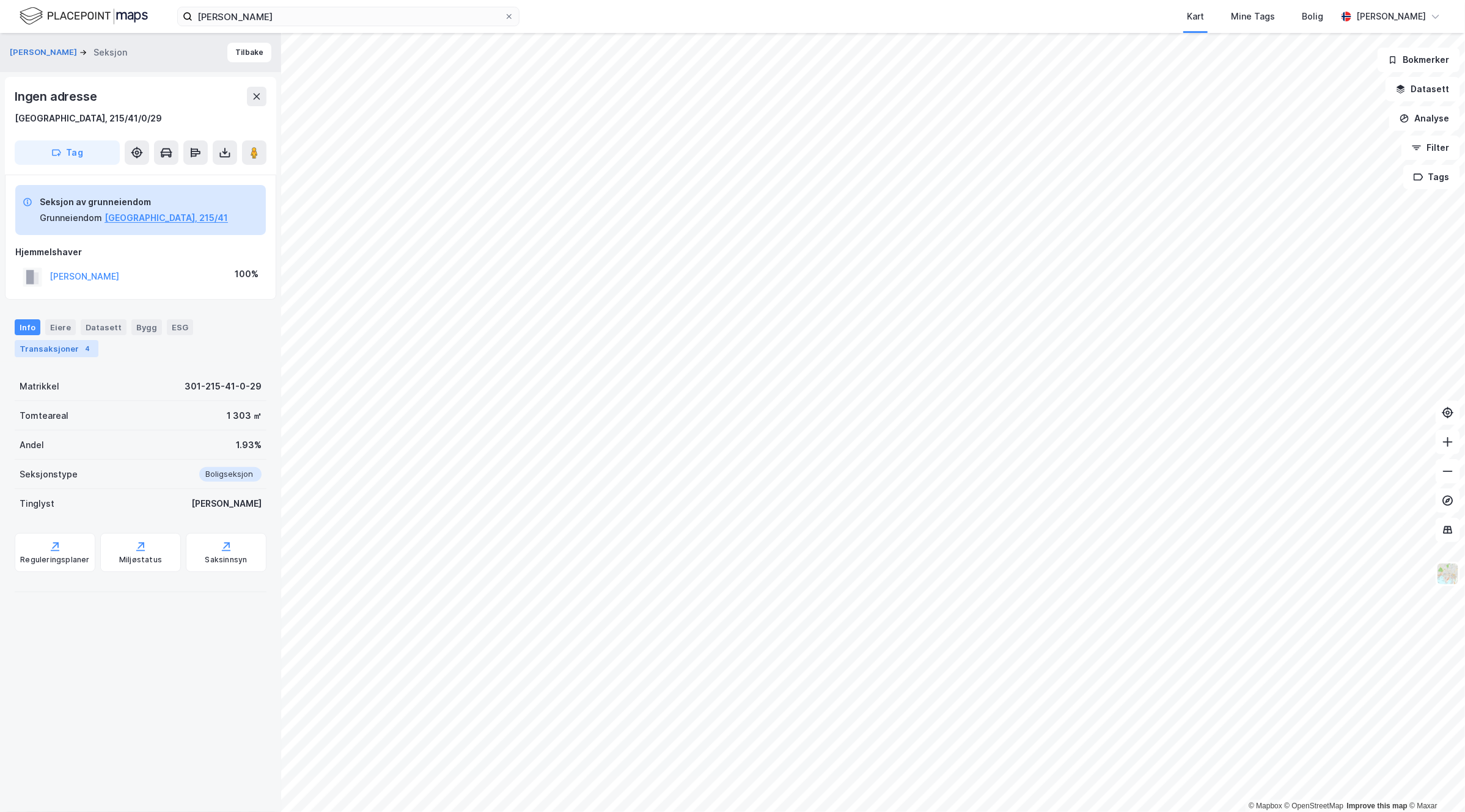
click at [71, 346] on div "Transaksjoner 4" at bounding box center [57, 349] width 84 height 17
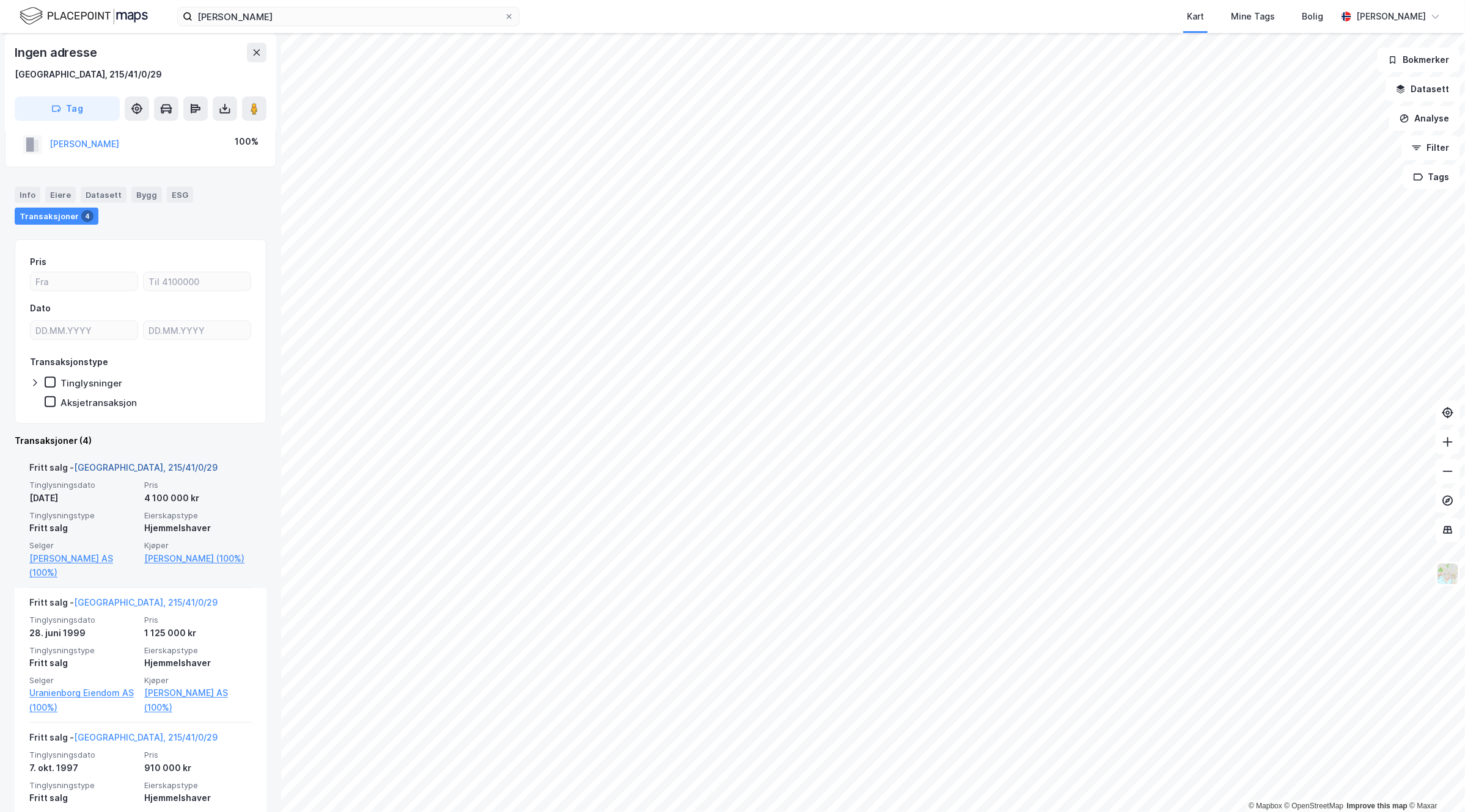
scroll to position [153, 0]
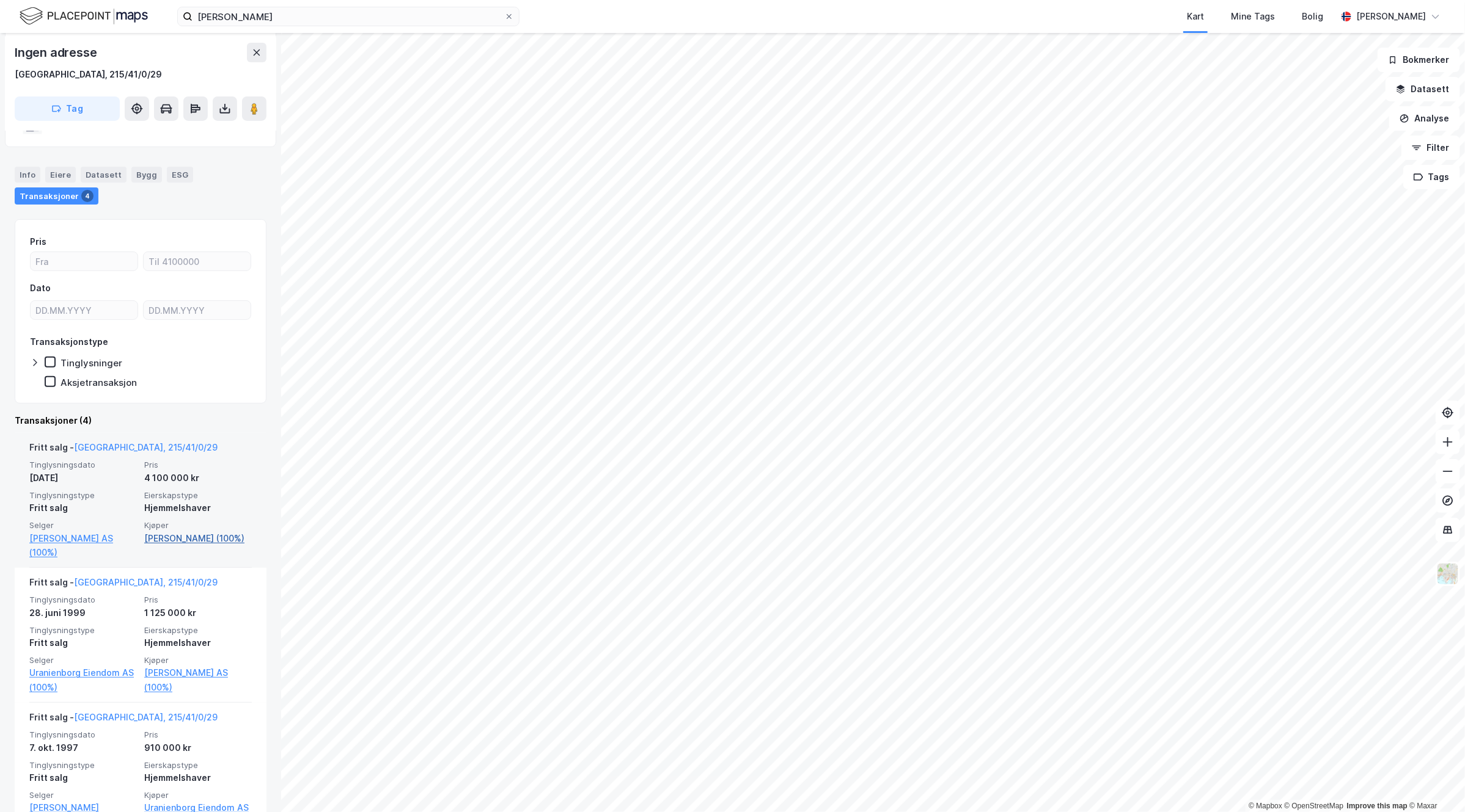
click at [153, 541] on link "[PERSON_NAME] (100%)" at bounding box center [197, 539] width 107 height 15
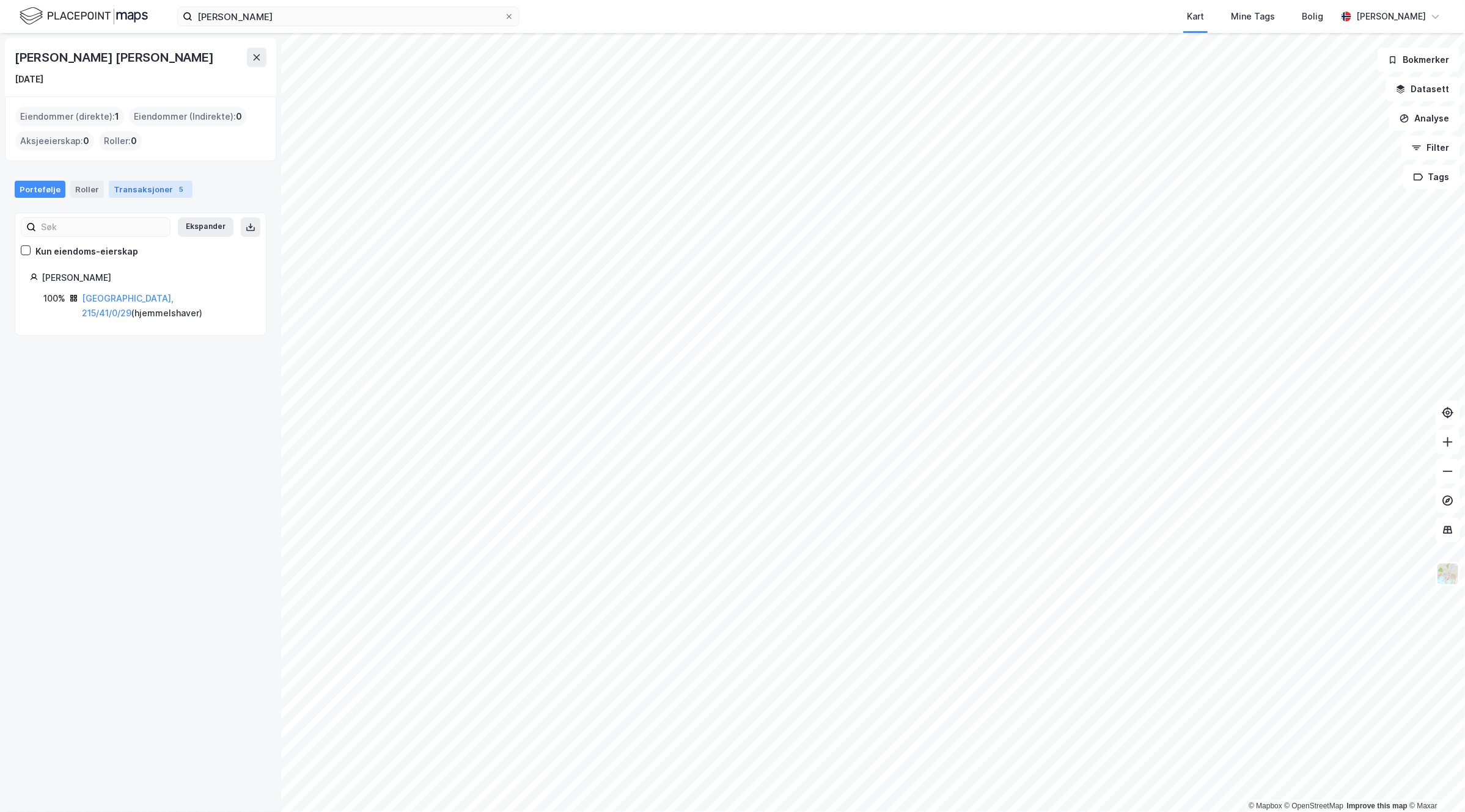
click at [154, 188] on div "Transaksjoner 5" at bounding box center [151, 189] width 84 height 17
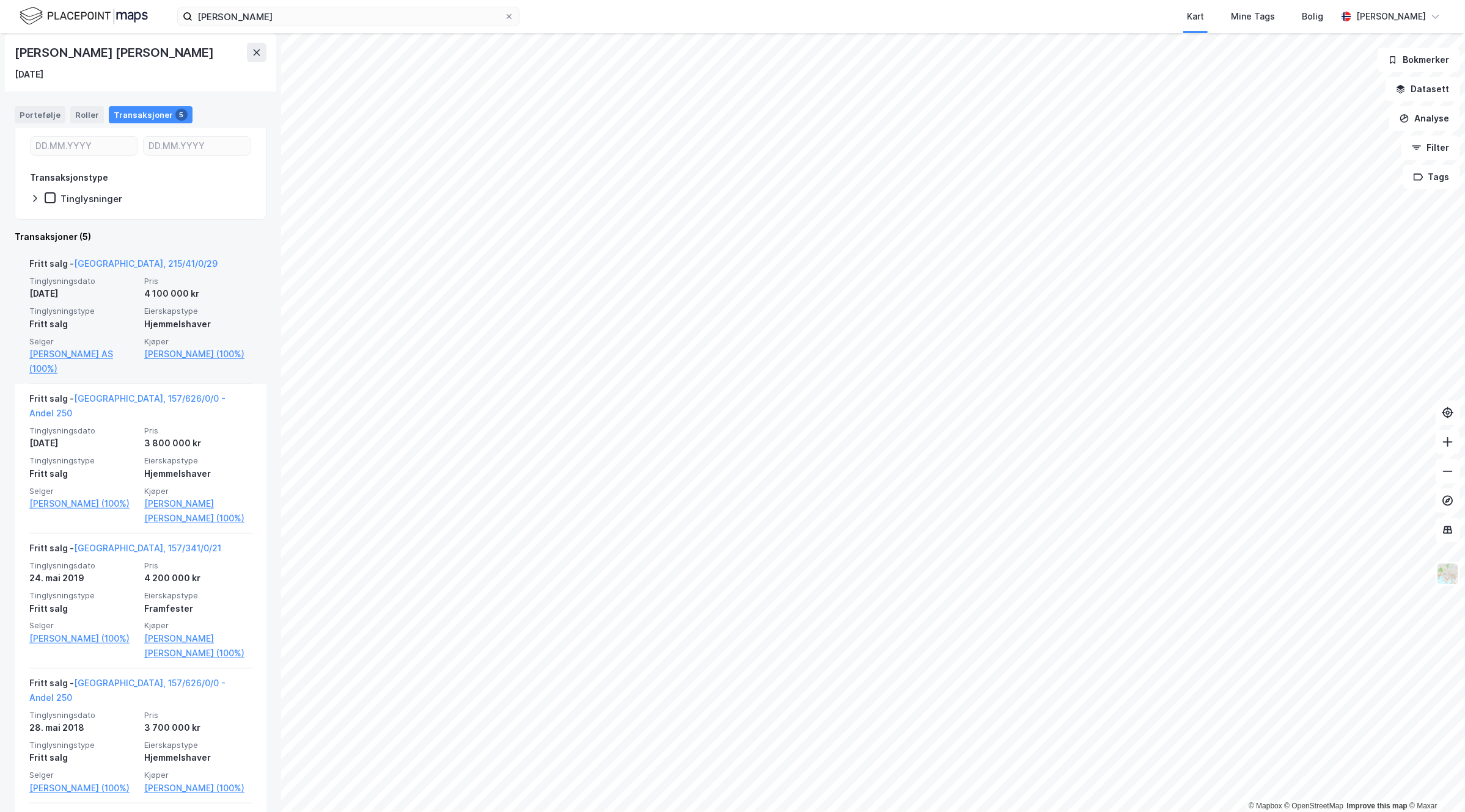
scroll to position [283, 0]
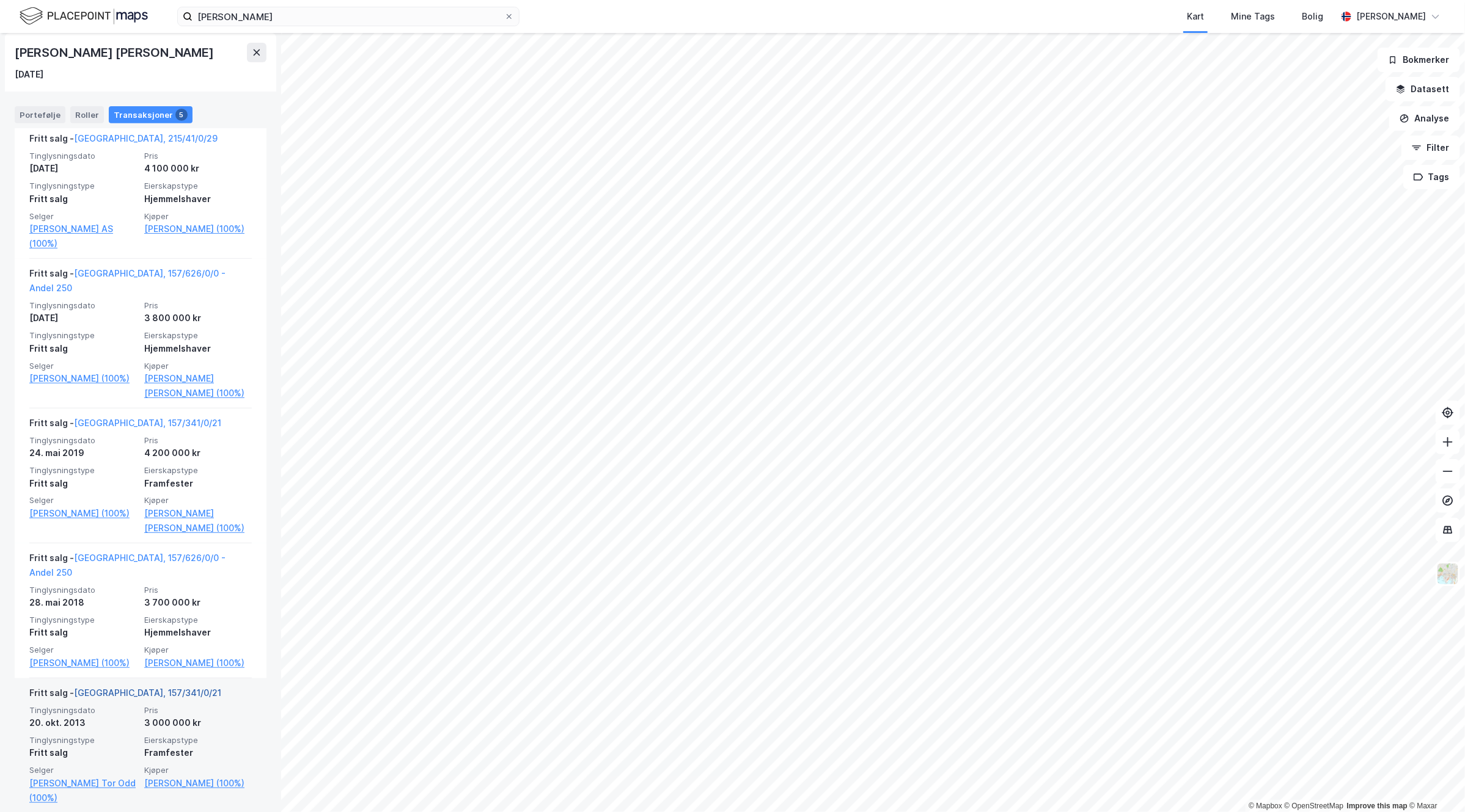
click at [89, 688] on link "[GEOGRAPHIC_DATA], 157/341/0/21" at bounding box center [148, 693] width 147 height 10
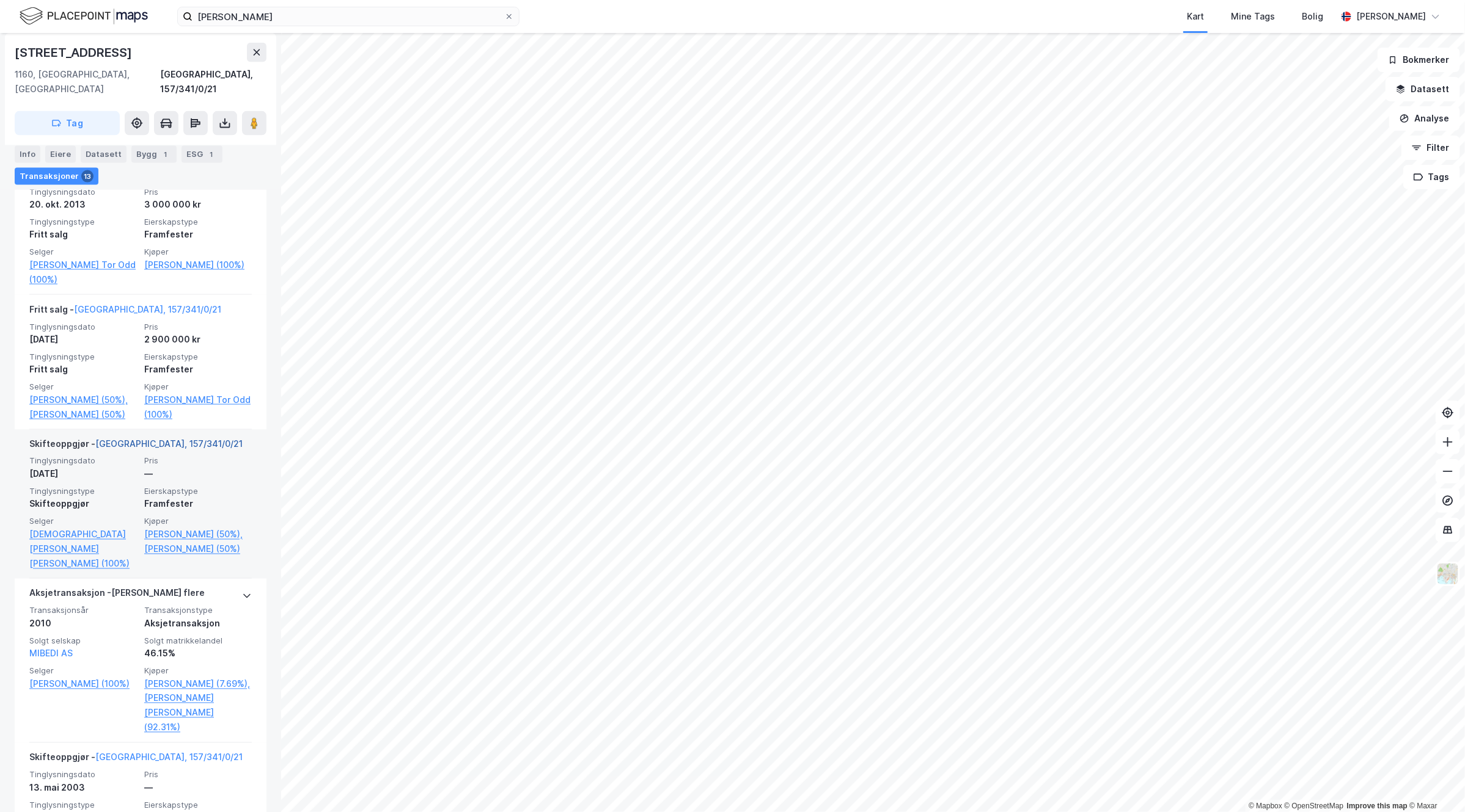
scroll to position [1069, 0]
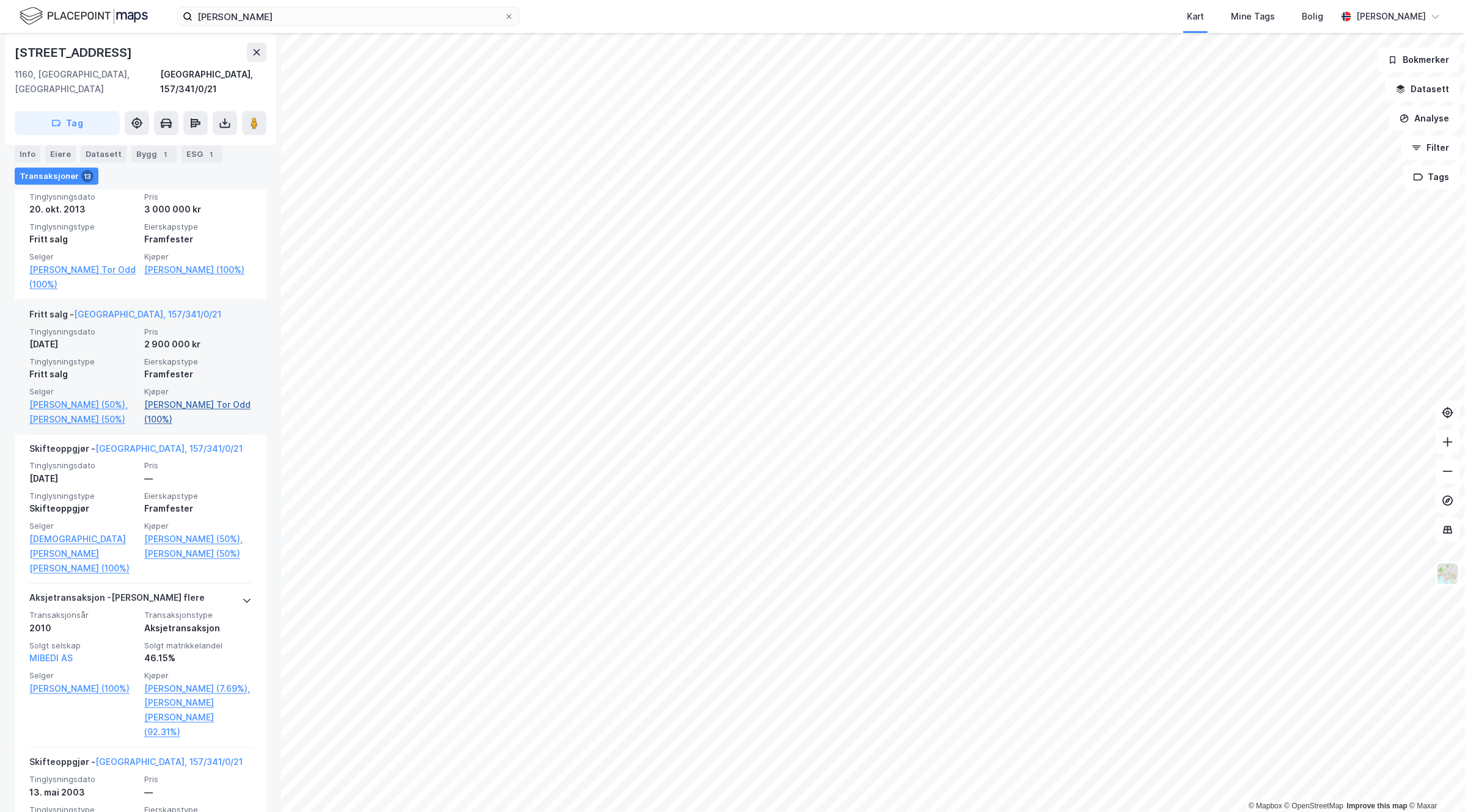
click at [168, 405] on link "[PERSON_NAME] Tor Odd (100%)" at bounding box center [197, 412] width 107 height 29
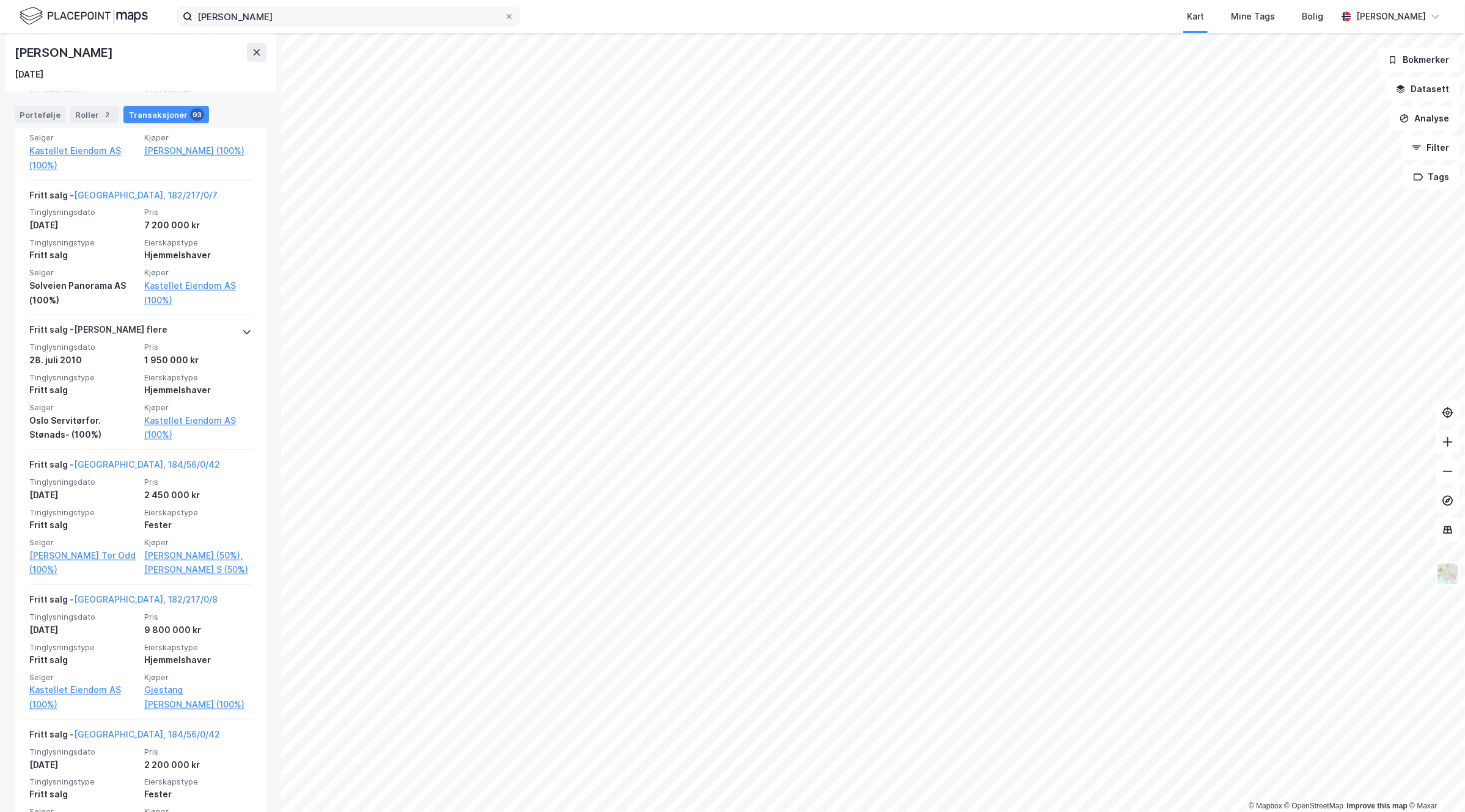
scroll to position [9406, 0]
